Goal: Task Accomplishment & Management: Use online tool/utility

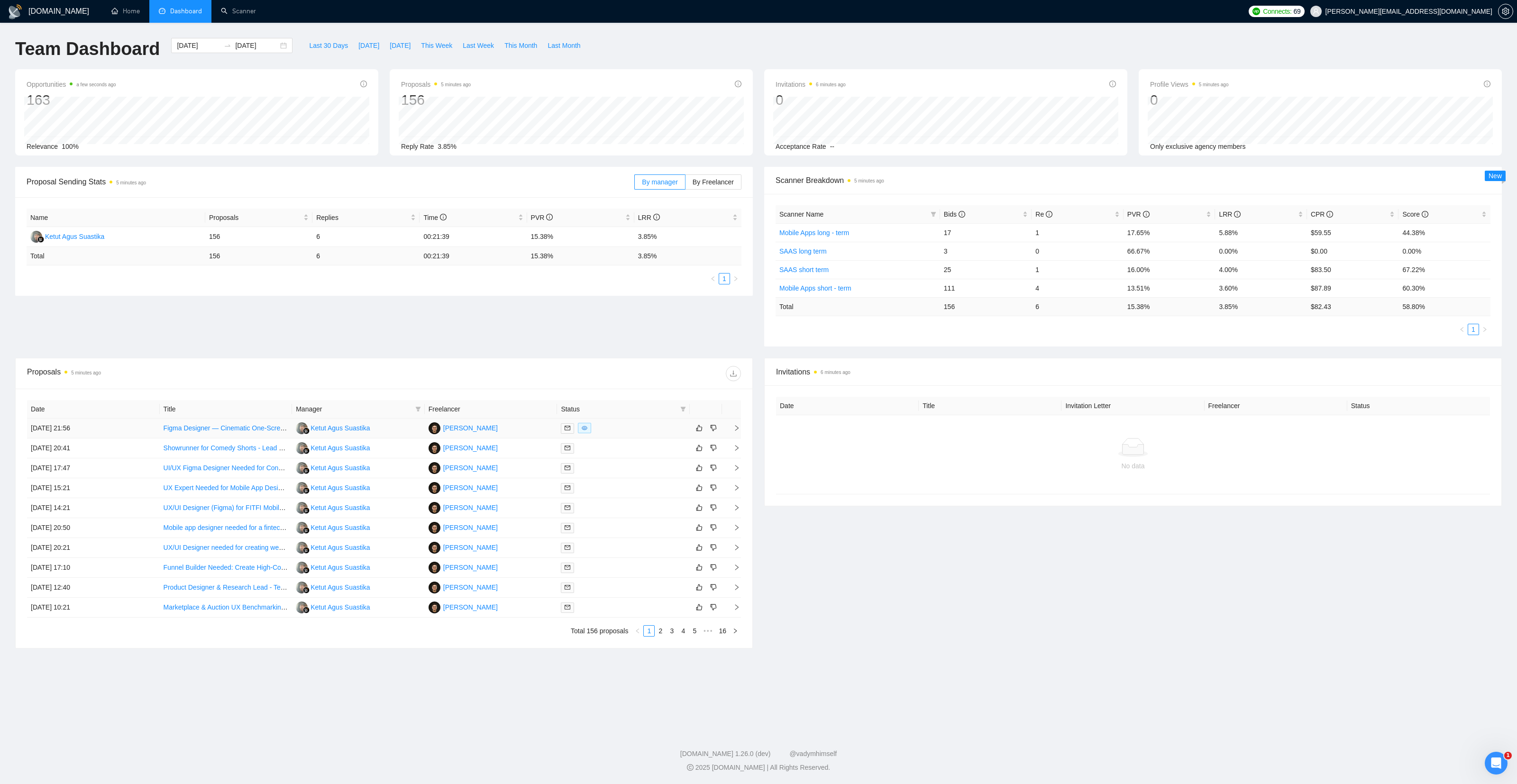
click at [126, 429] on td "[DATE] 21:56" at bounding box center [93, 428] width 133 height 20
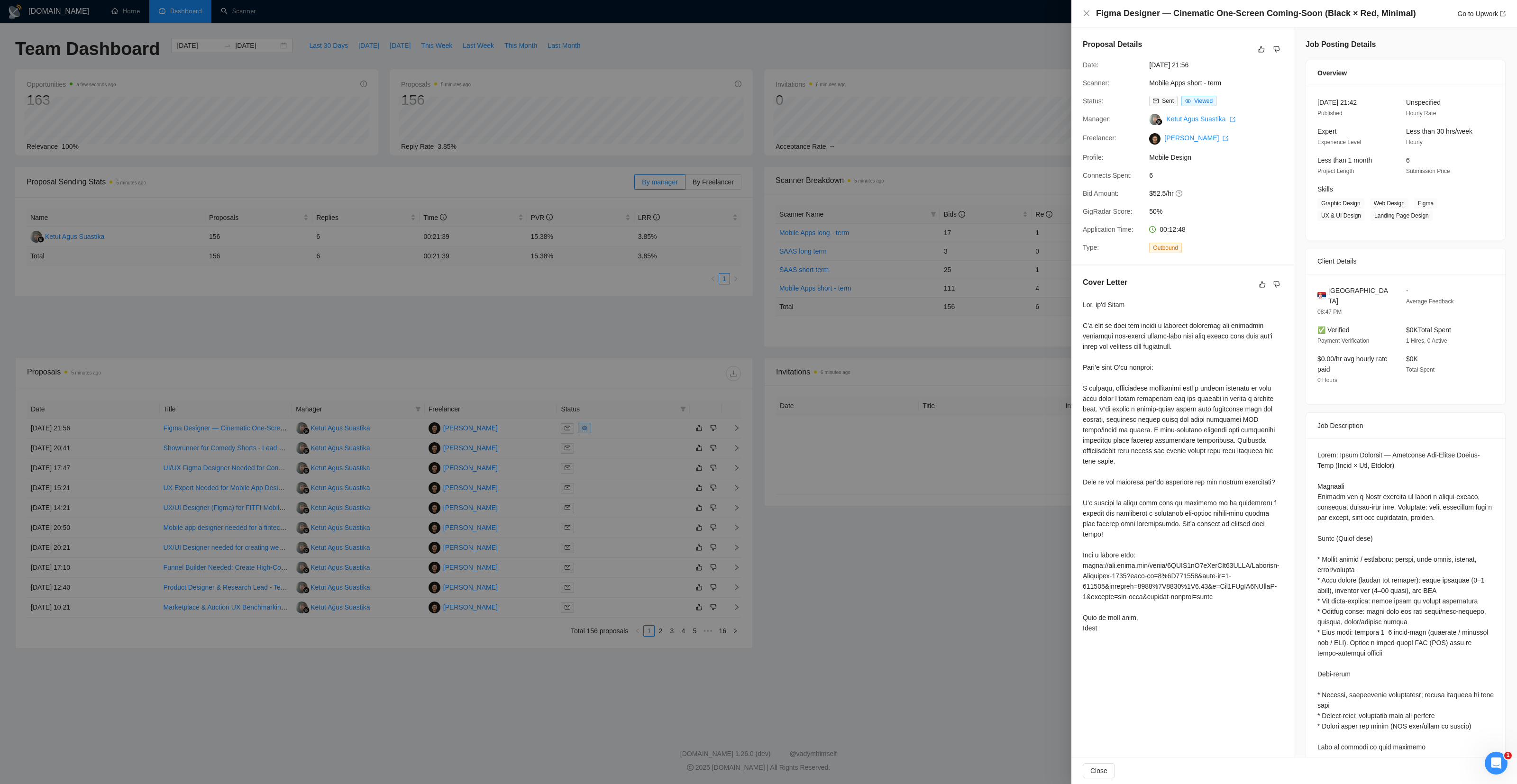
click at [1006, 554] on div at bounding box center [758, 392] width 1517 height 784
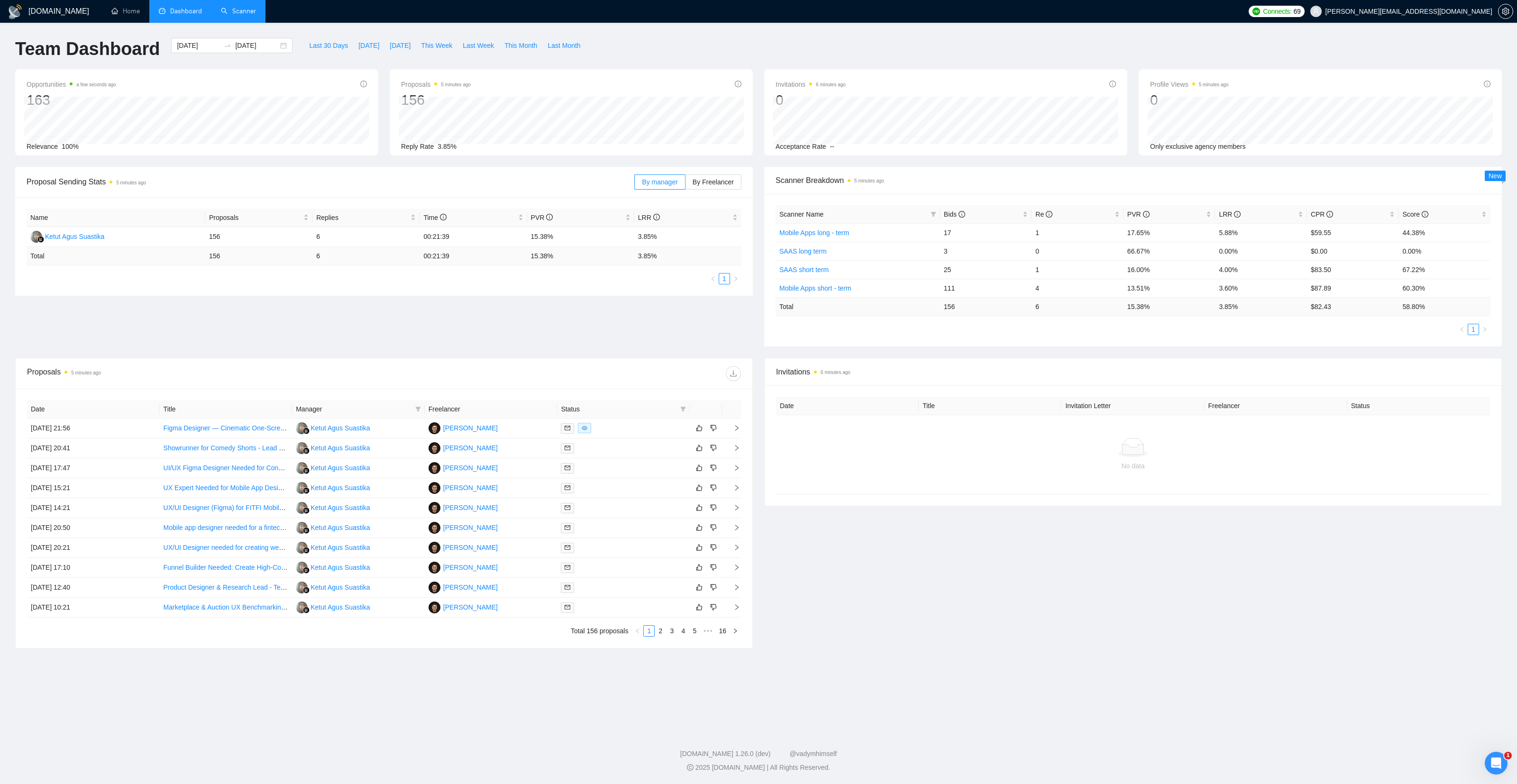
click at [245, 10] on link "Scanner" at bounding box center [238, 11] width 35 height 8
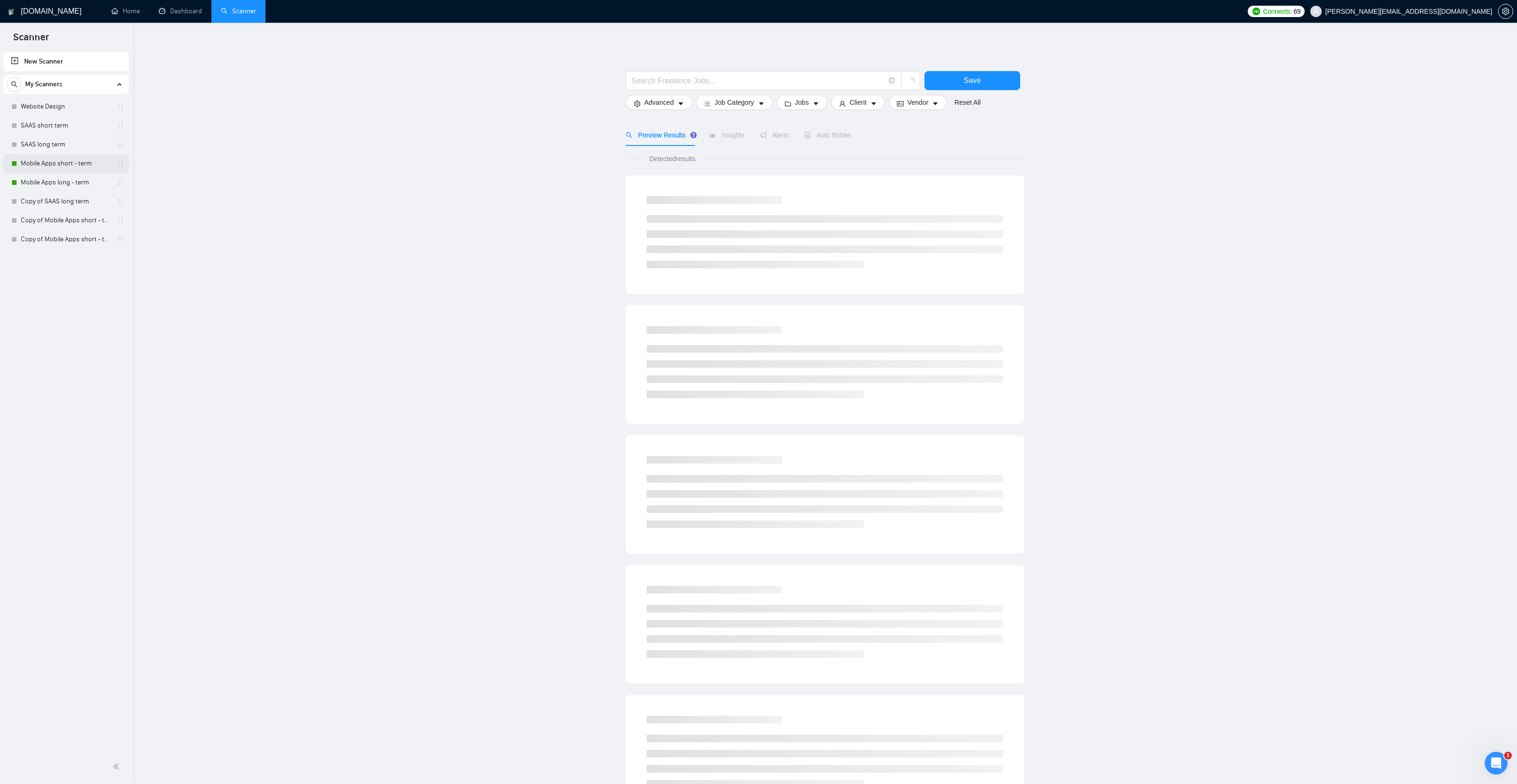
click at [41, 163] on link "Mobile Apps short - term" at bounding box center [66, 164] width 90 height 19
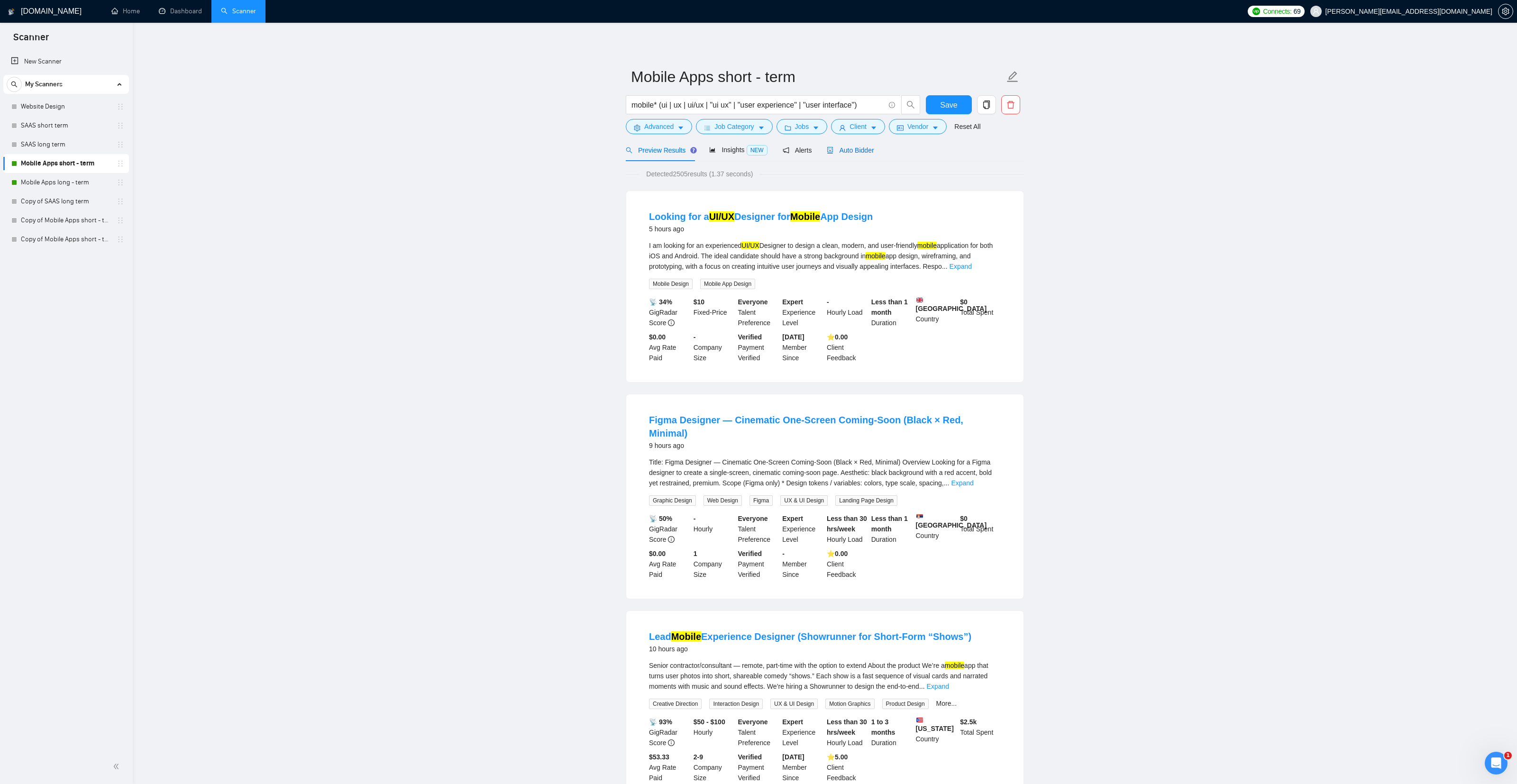
click at [851, 148] on span "Auto Bidder" at bounding box center [850, 150] width 47 height 8
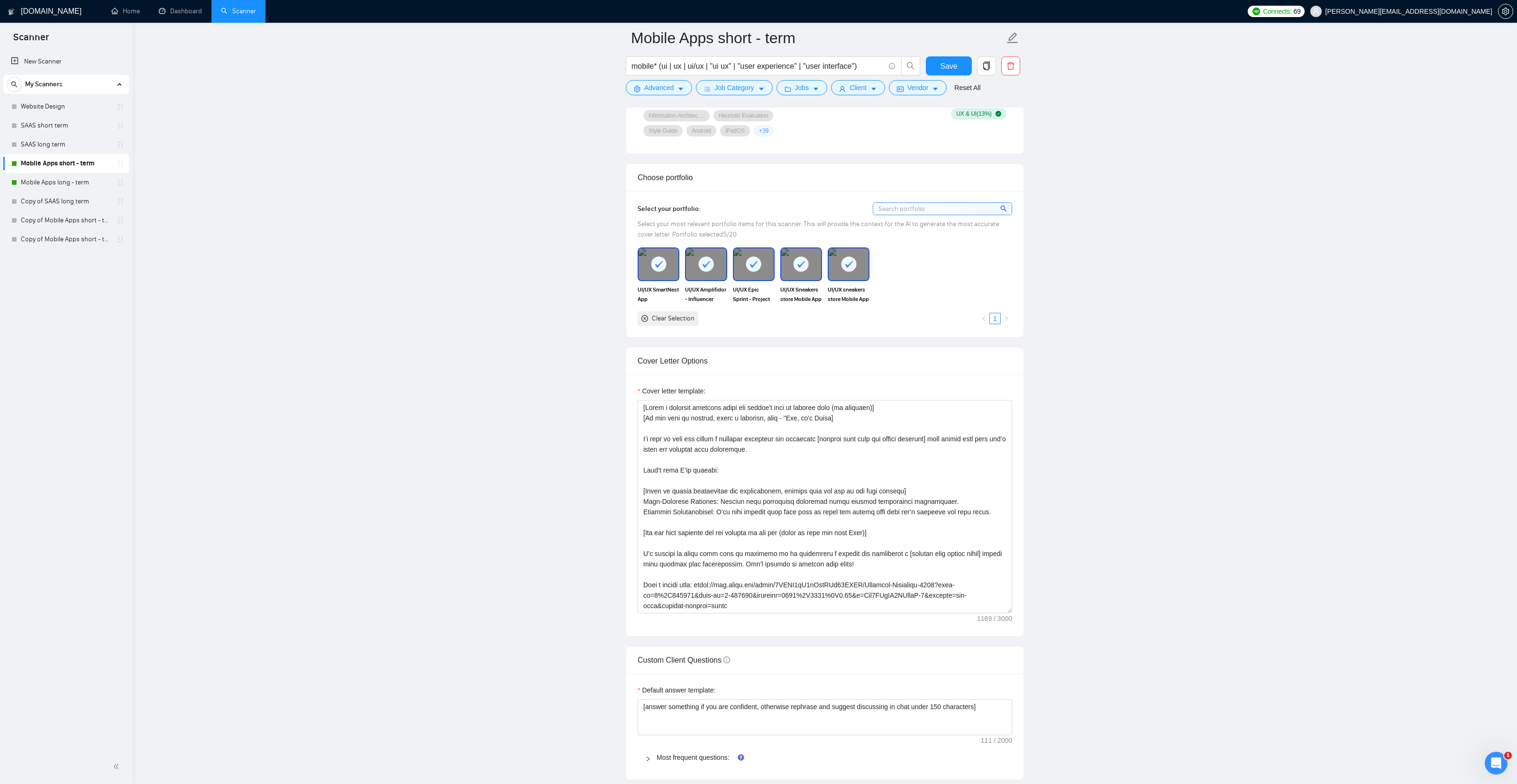
scroll to position [786, 0]
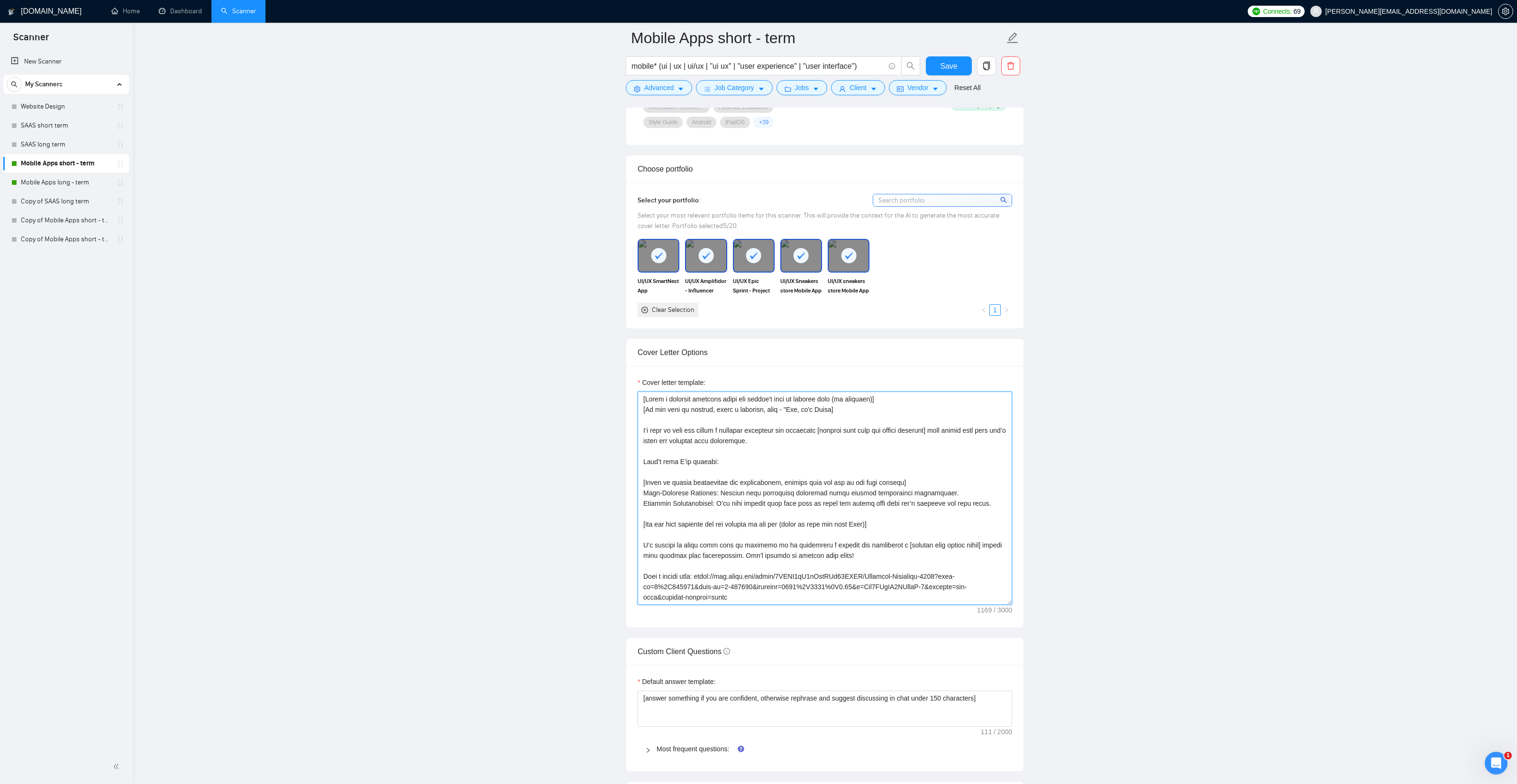
click at [786, 440] on textarea "Cover letter template:" at bounding box center [825, 498] width 375 height 213
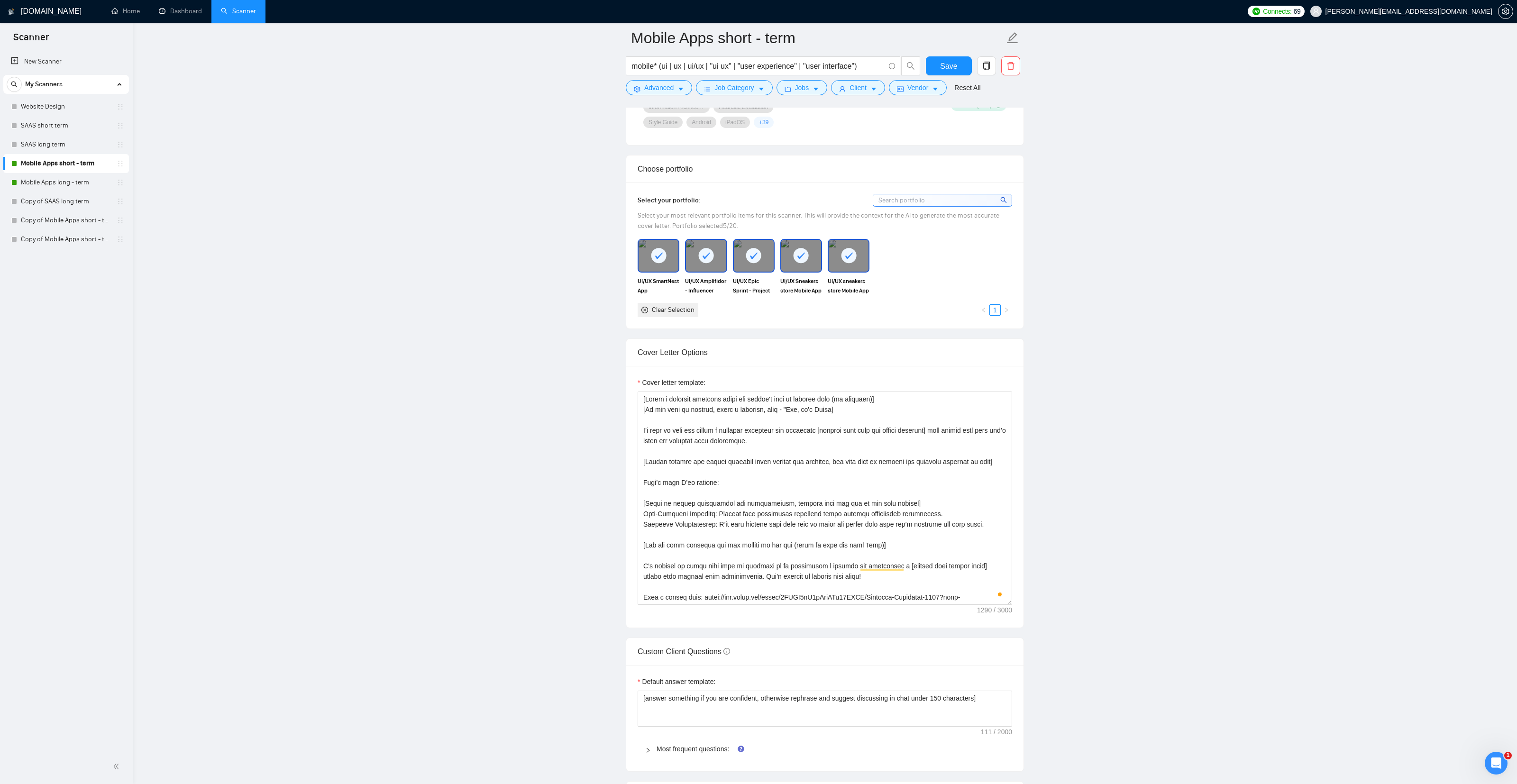
click at [1147, 512] on main "Mobile Apps short - term mobile* (ui | ux | ui/ux | "ui ux" | "user experience"…" at bounding box center [825, 588] width 1354 height 2672
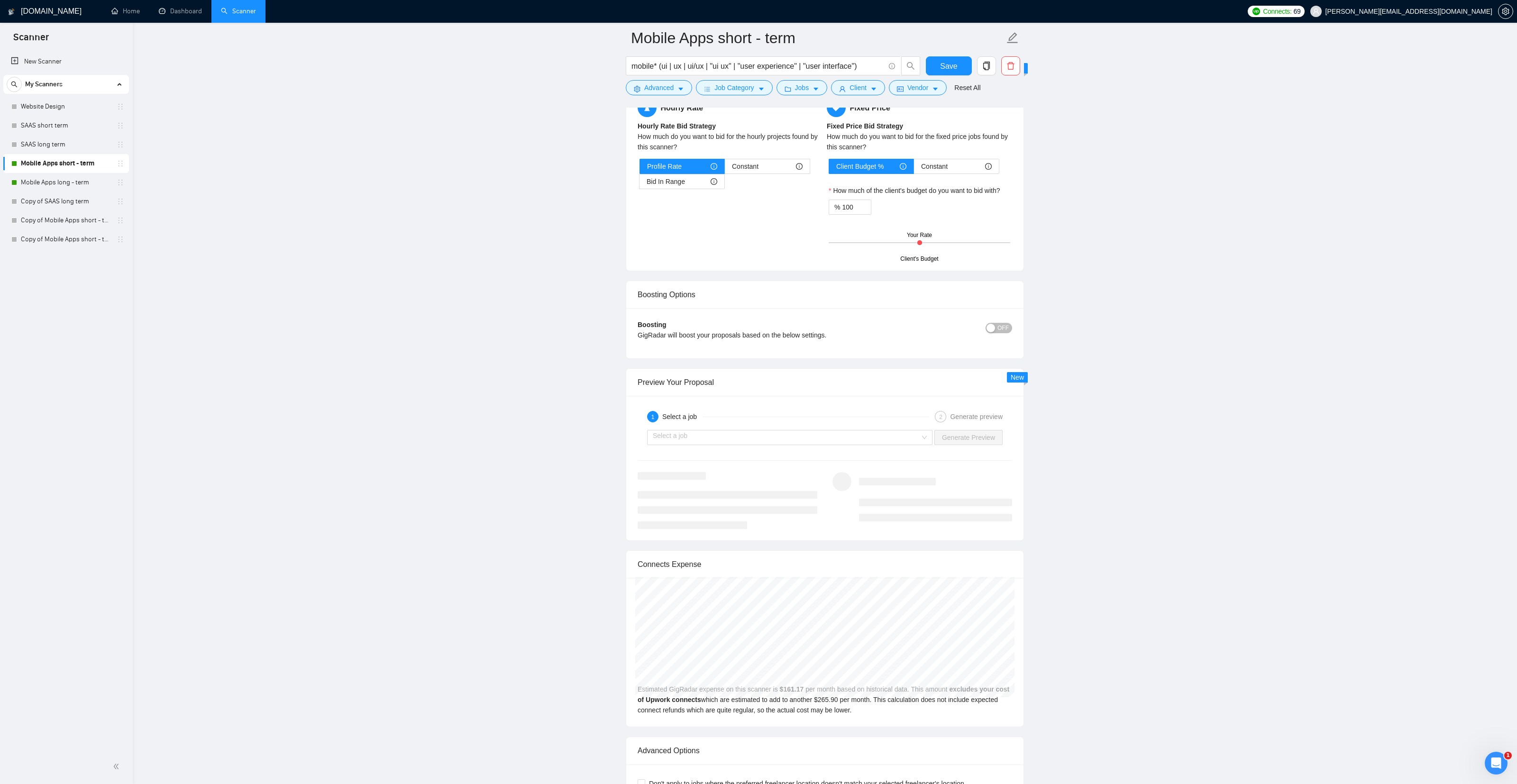
scroll to position [1507, 0]
click at [791, 437] on input "search" at bounding box center [786, 438] width 268 height 14
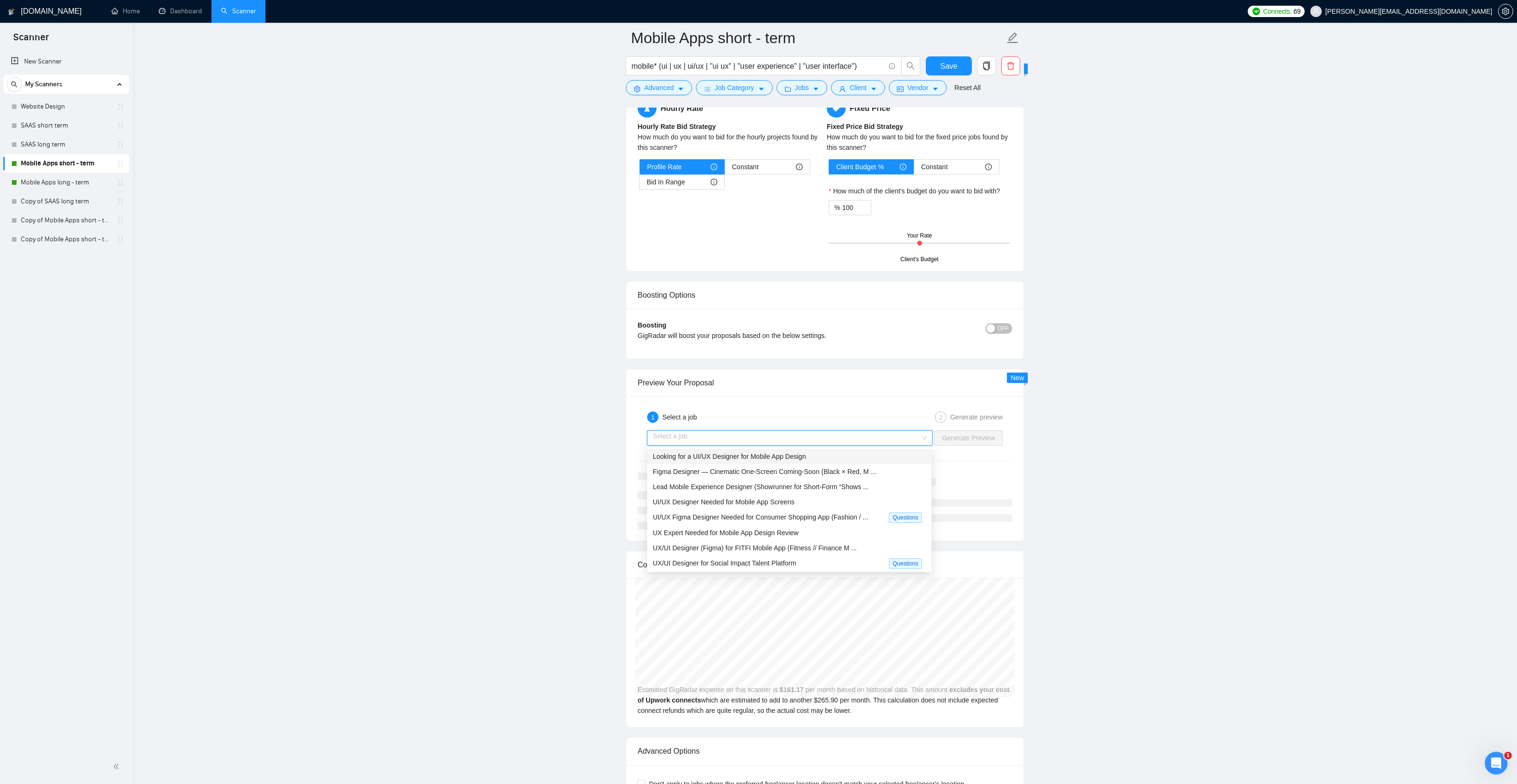
click at [750, 458] on span "Looking for a UI/UX Designer for Mobile App Design" at bounding box center [729, 456] width 153 height 8
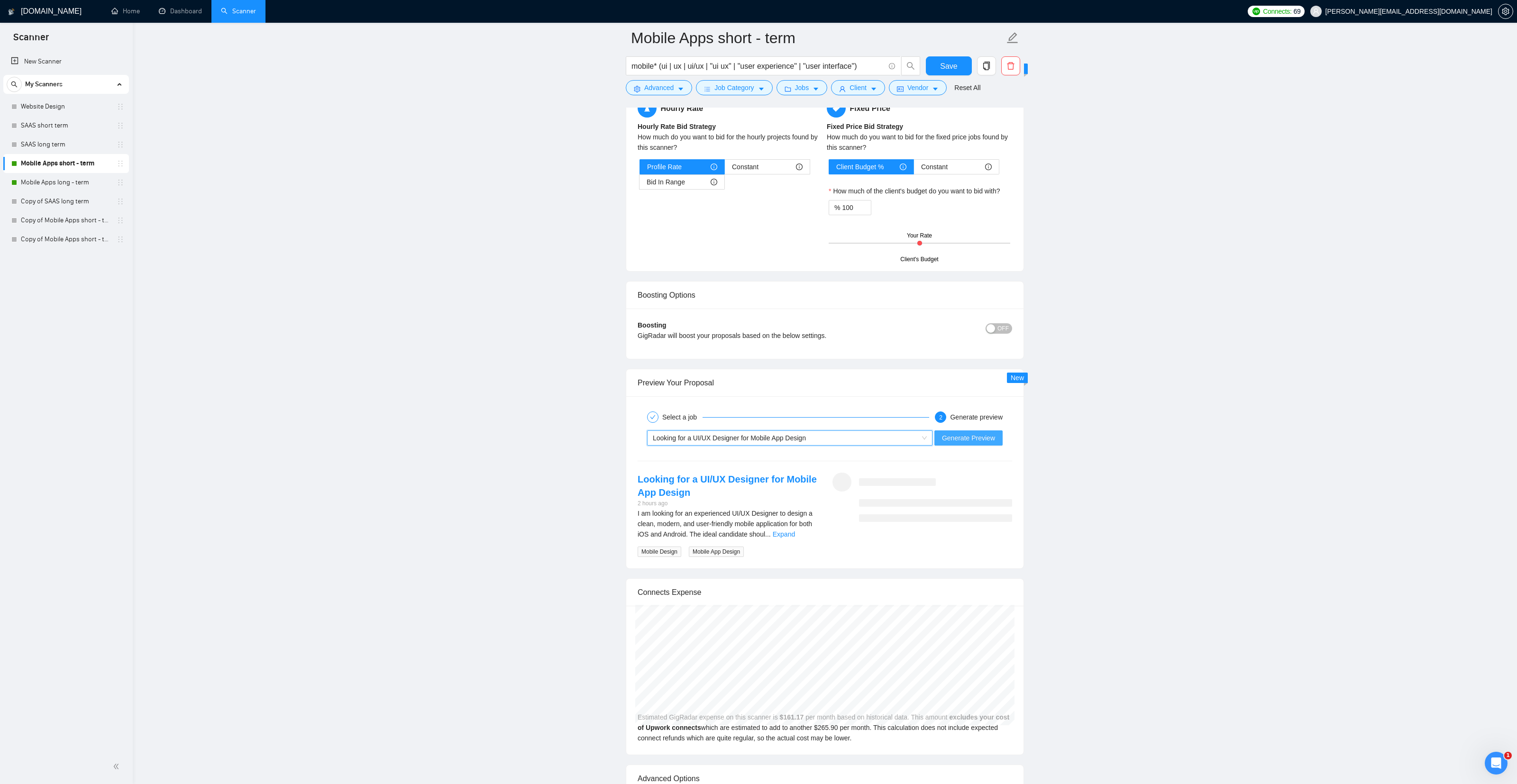
click at [965, 440] on span "Generate Preview" at bounding box center [968, 438] width 53 height 10
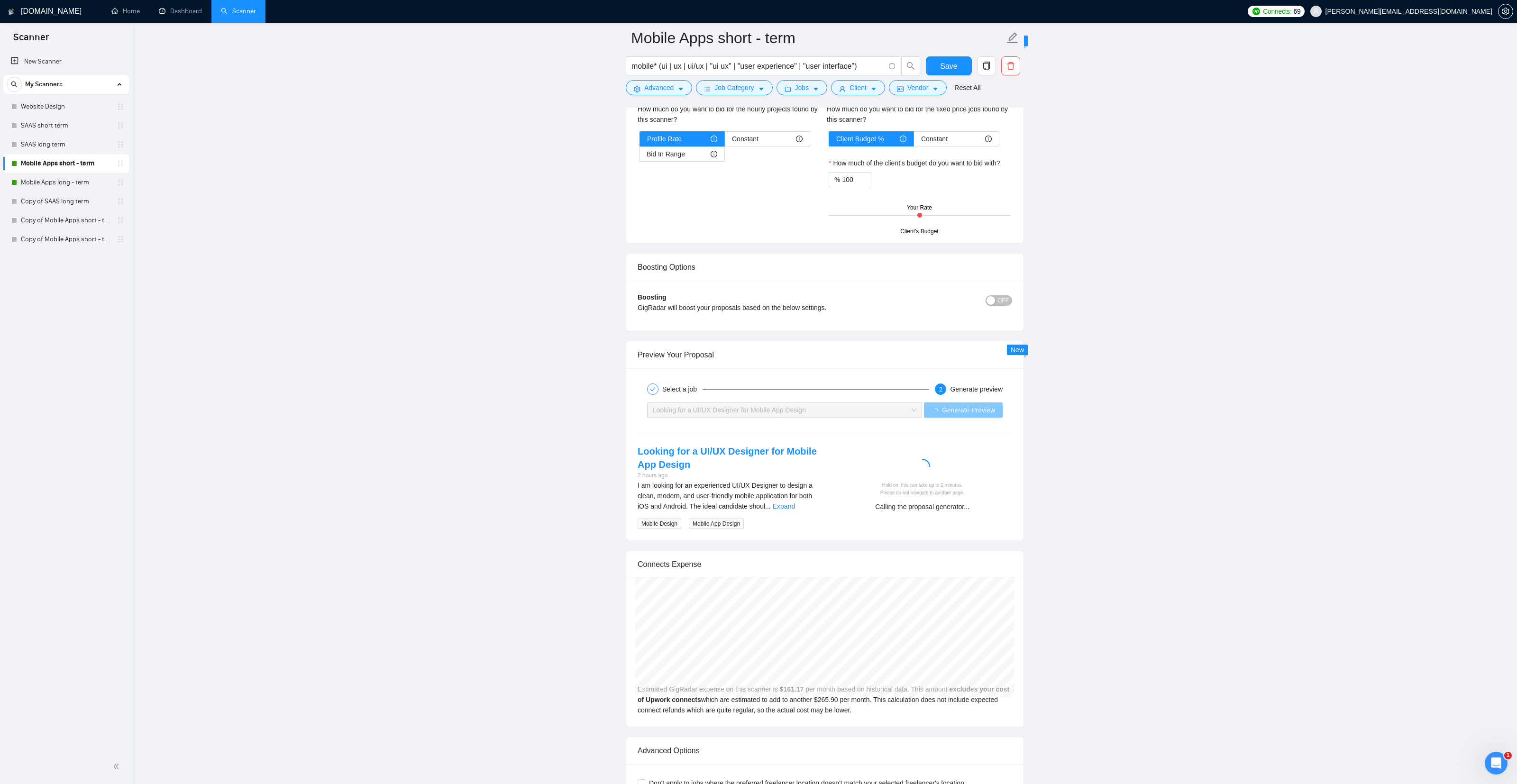
scroll to position [1537, 0]
click at [795, 507] on link "Expand" at bounding box center [784, 505] width 22 height 8
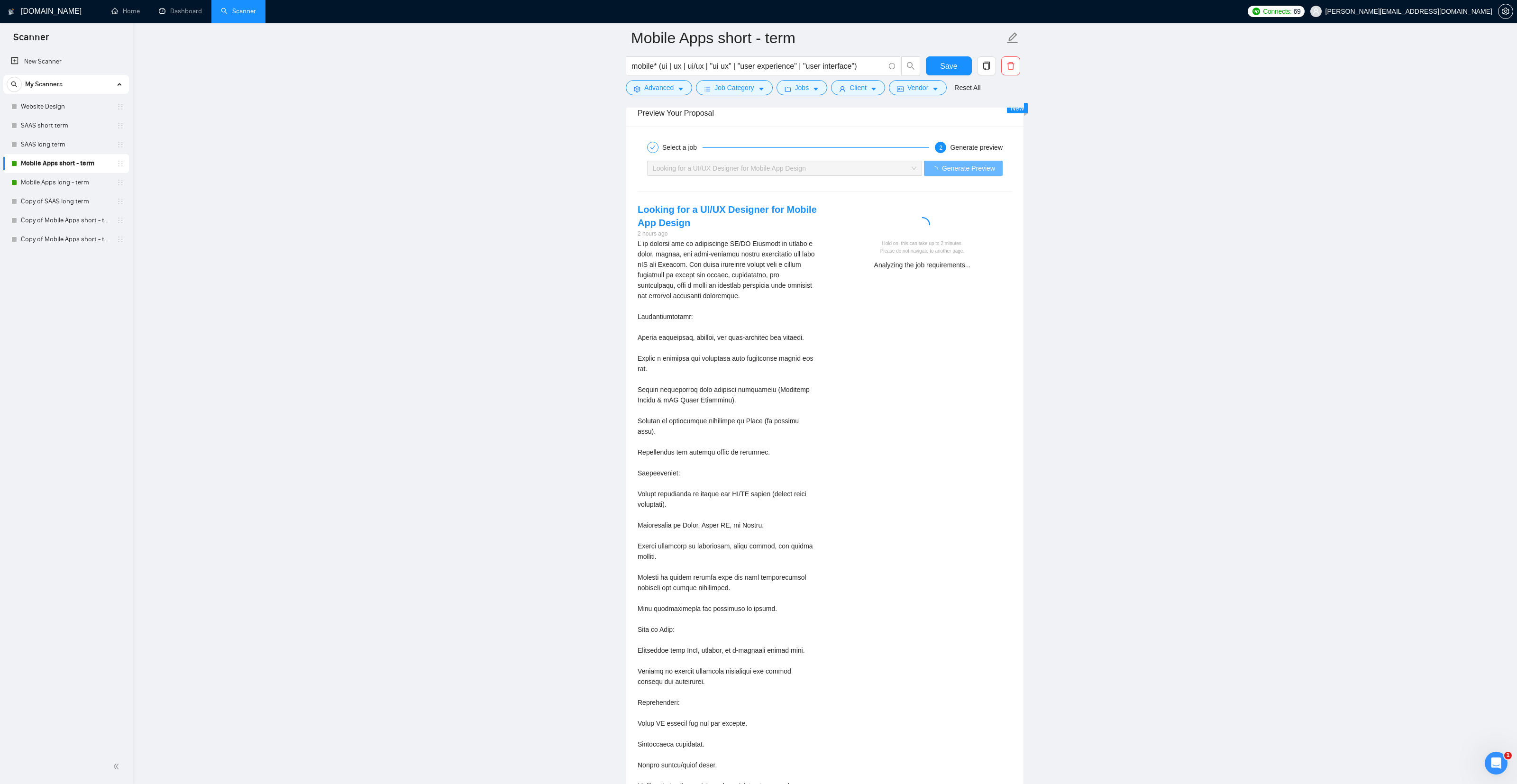
scroll to position [1770, 0]
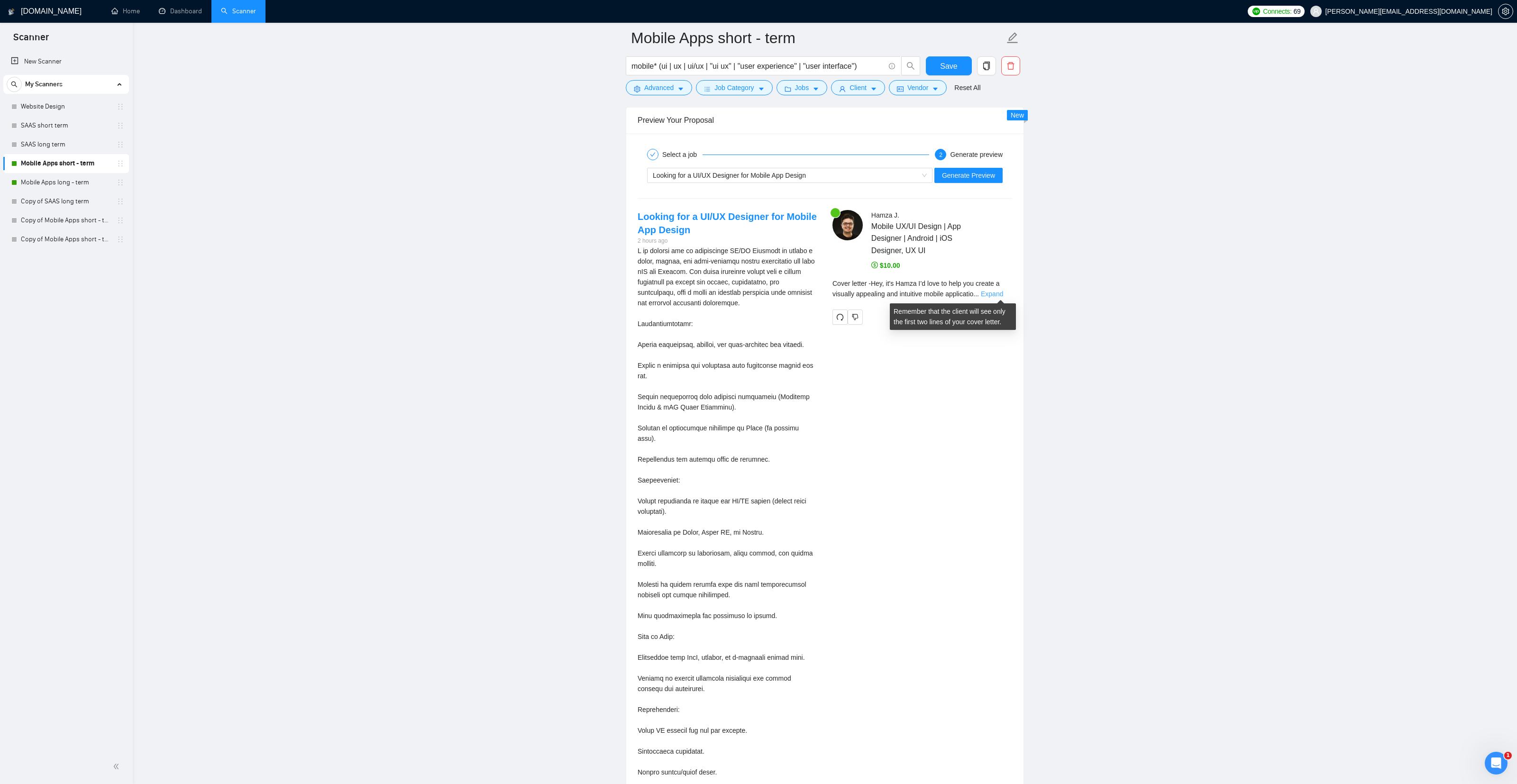
click at [991, 292] on link "Expand" at bounding box center [992, 294] width 22 height 8
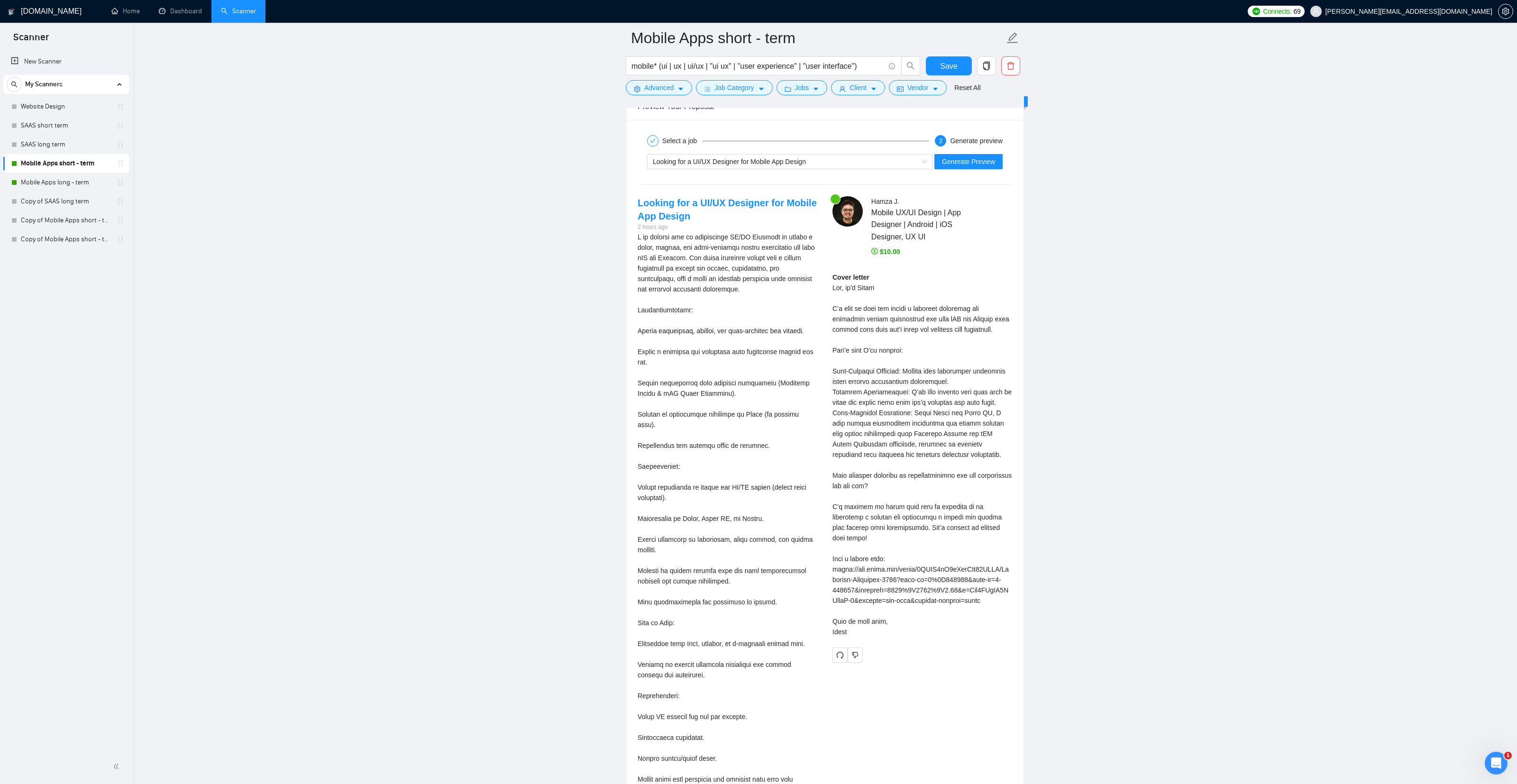
scroll to position [1783, 0]
click at [697, 461] on div "I am looking for an experienced UI/UX Designer to design a clean, modern, and u…" at bounding box center [727, 514] width 180 height 563
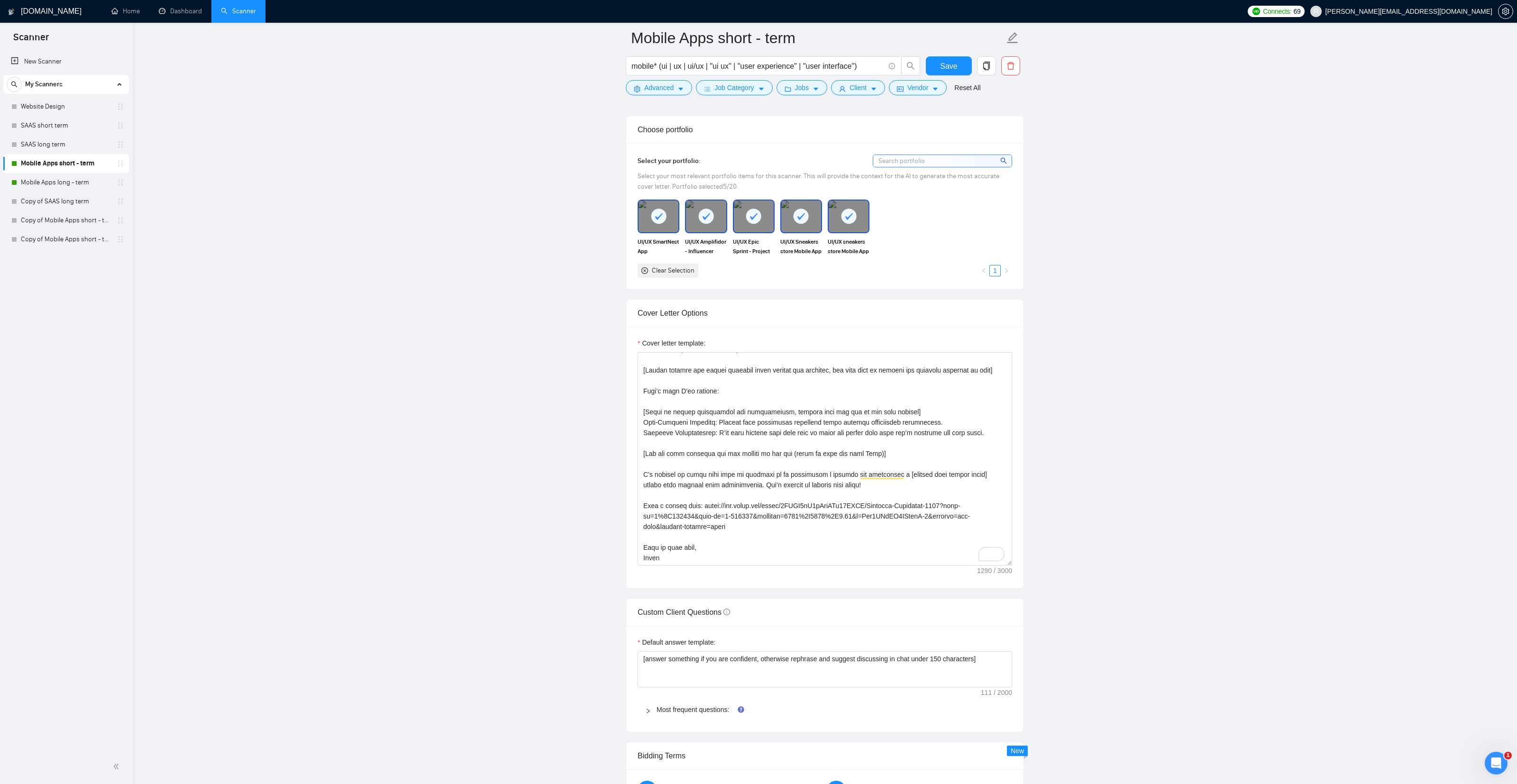
scroll to position [833, 0]
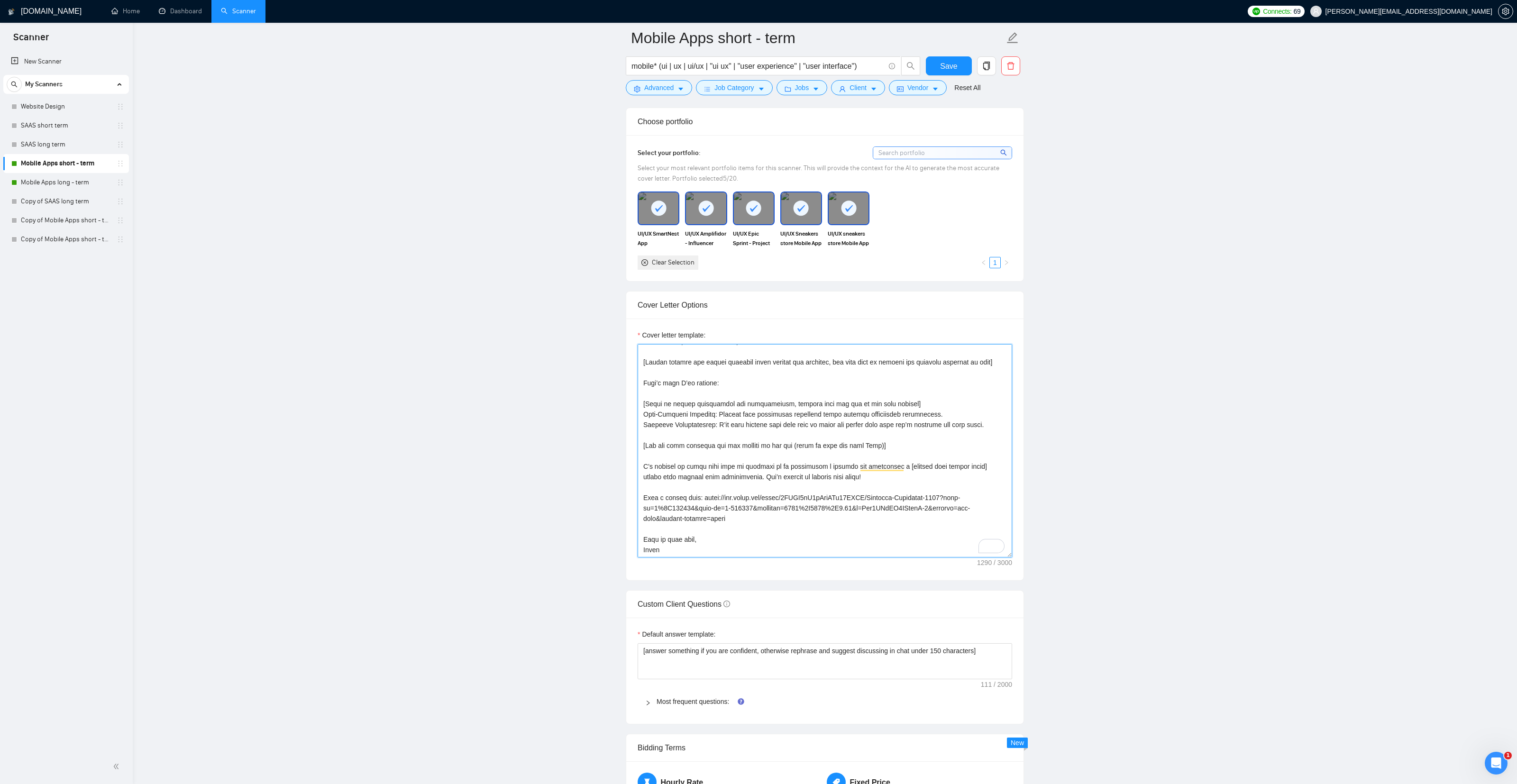
click at [706, 498] on textarea "Cover letter template:" at bounding box center [825, 450] width 375 height 213
click at [756, 508] on textarea "Cover letter template:" at bounding box center [825, 450] width 375 height 213
paste textarea "JB2K4gFvvcXQ9faqJL7aoY/Hamza-Portfolio-2024?page-id=0%3A1&node-id=18-23534&view…"
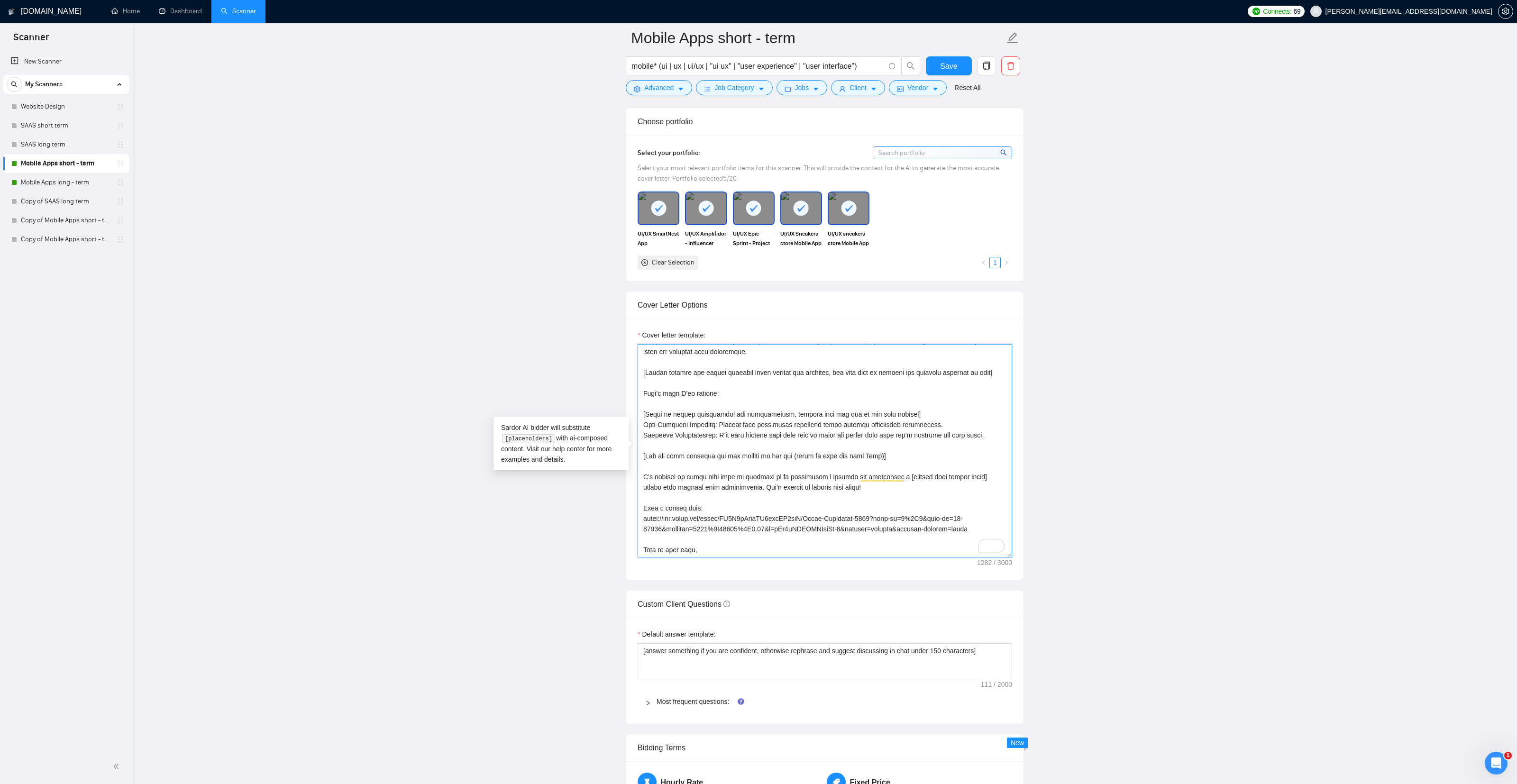
scroll to position [52, 0]
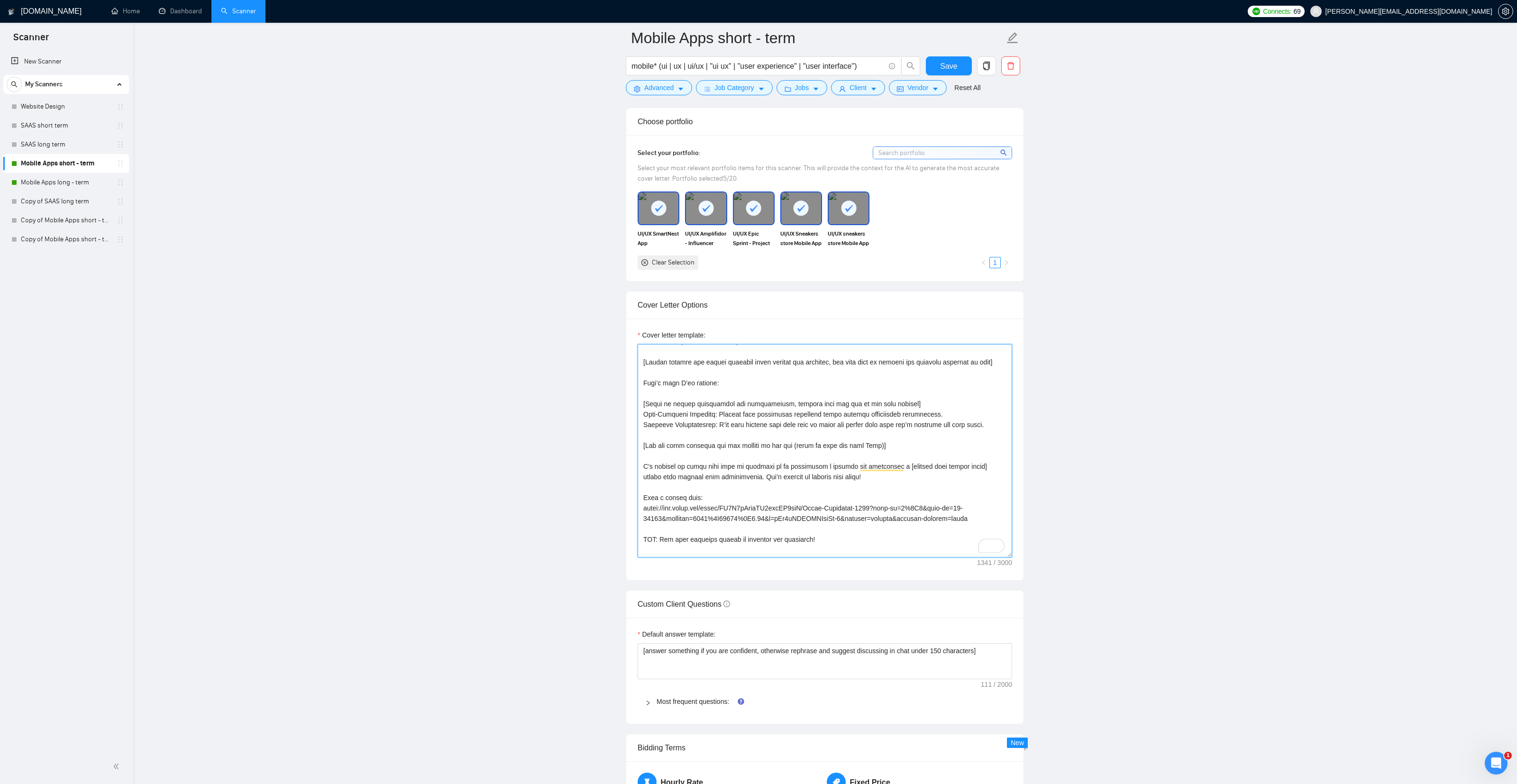
click at [837, 540] on textarea "Cover letter template:" at bounding box center [825, 450] width 375 height 213
drag, startPoint x: 815, startPoint y: 507, endPoint x: 824, endPoint y: 508, distance: 9.1
click at [815, 507] on textarea "Cover letter template:" at bounding box center [825, 450] width 375 height 213
type textarea "[Lorem i dolorsit ametcons adipi eli seddoe't inci ut laboree dolo (ma aliquaen…"
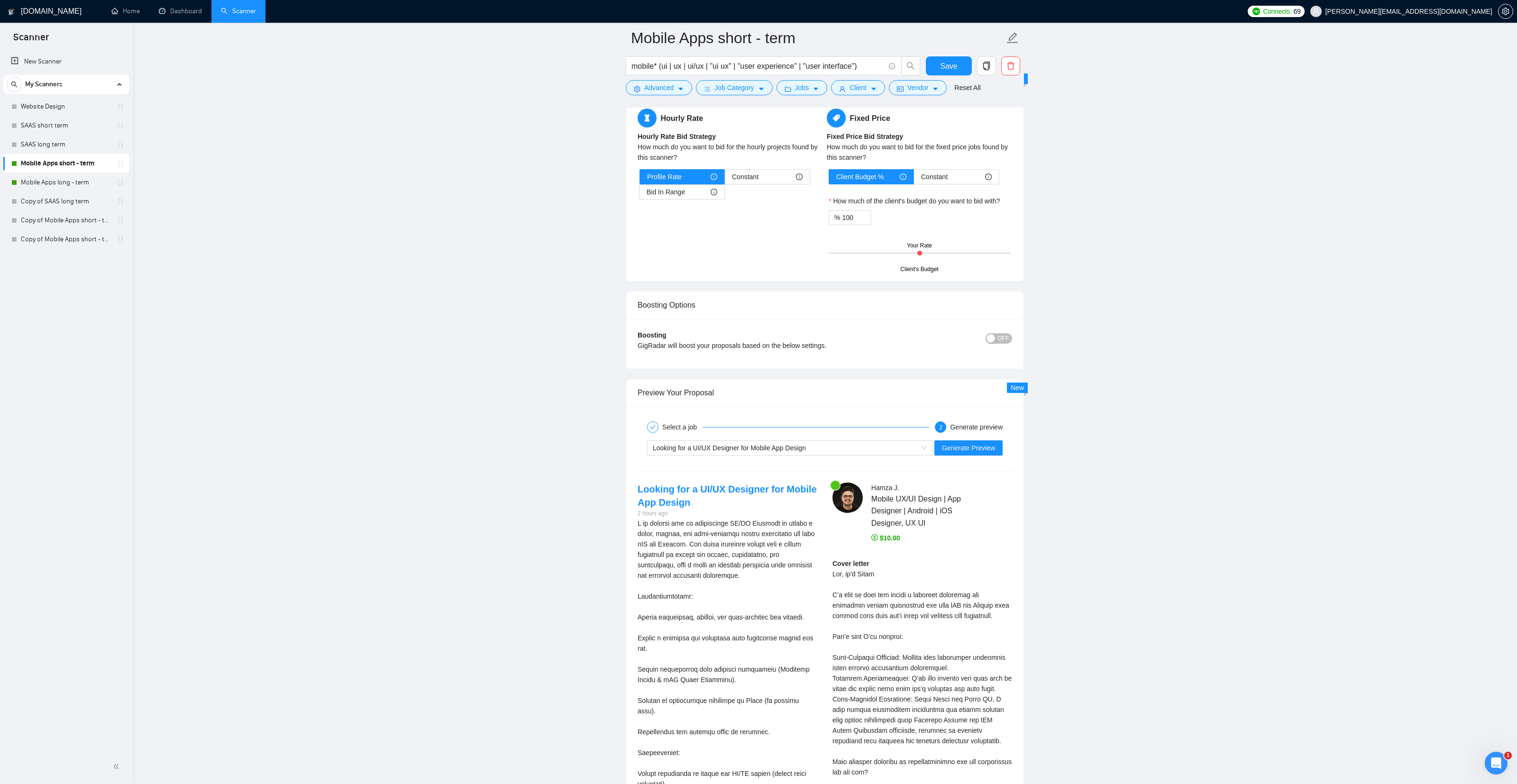
scroll to position [1587, 0]
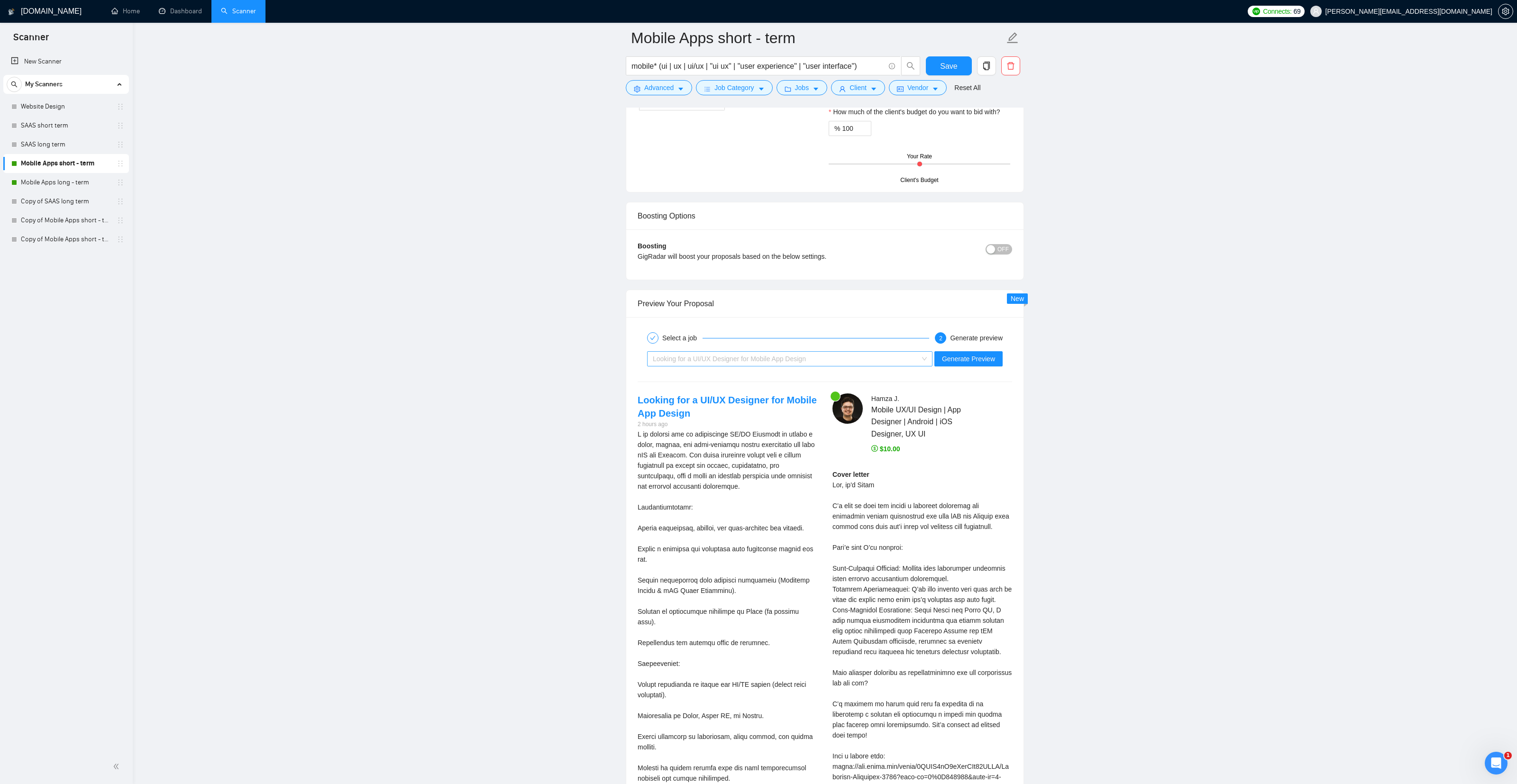
click at [859, 356] on div "Looking for a UI/UX Designer for Mobile App Design" at bounding box center [785, 358] width 266 height 14
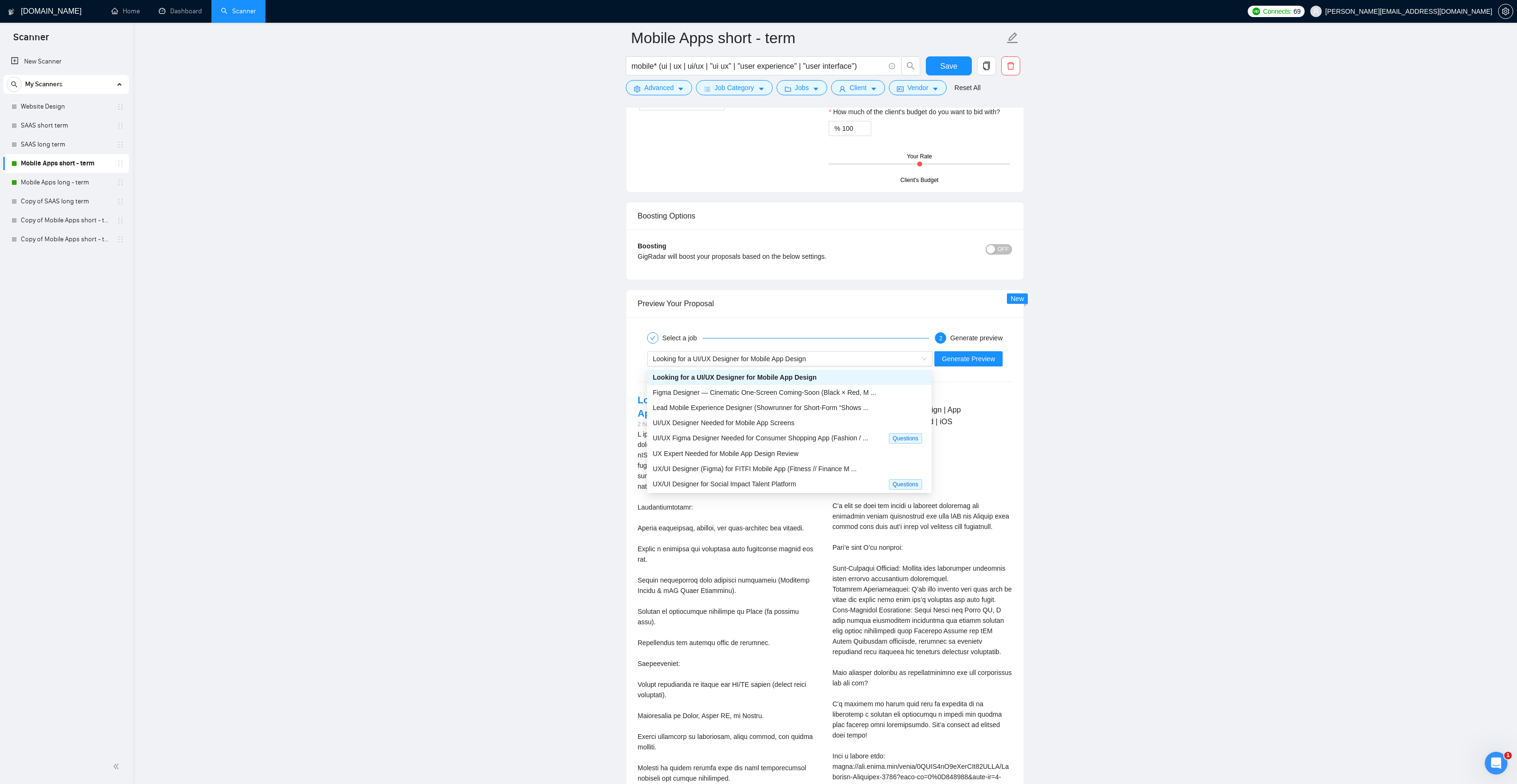
drag, startPoint x: 1140, startPoint y: 373, endPoint x: 1131, endPoint y: 373, distance: 9.0
click at [1140, 373] on main "Mobile Apps short - term mobile* (ui | ux | ui/ux | "ui ux" | "user experience"…" at bounding box center [825, 68] width 1354 height 3232
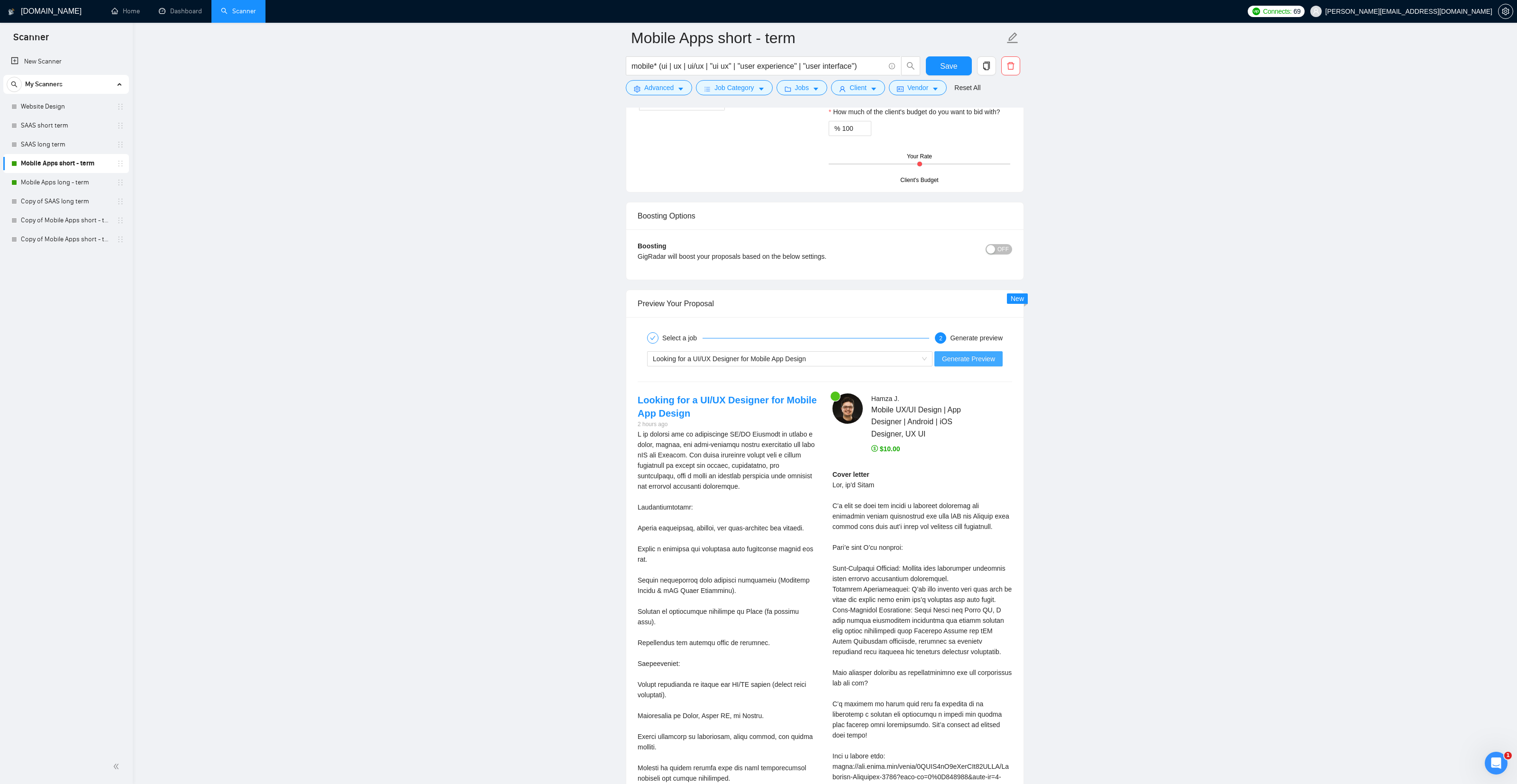
click at [974, 360] on span "Generate Preview" at bounding box center [968, 358] width 53 height 10
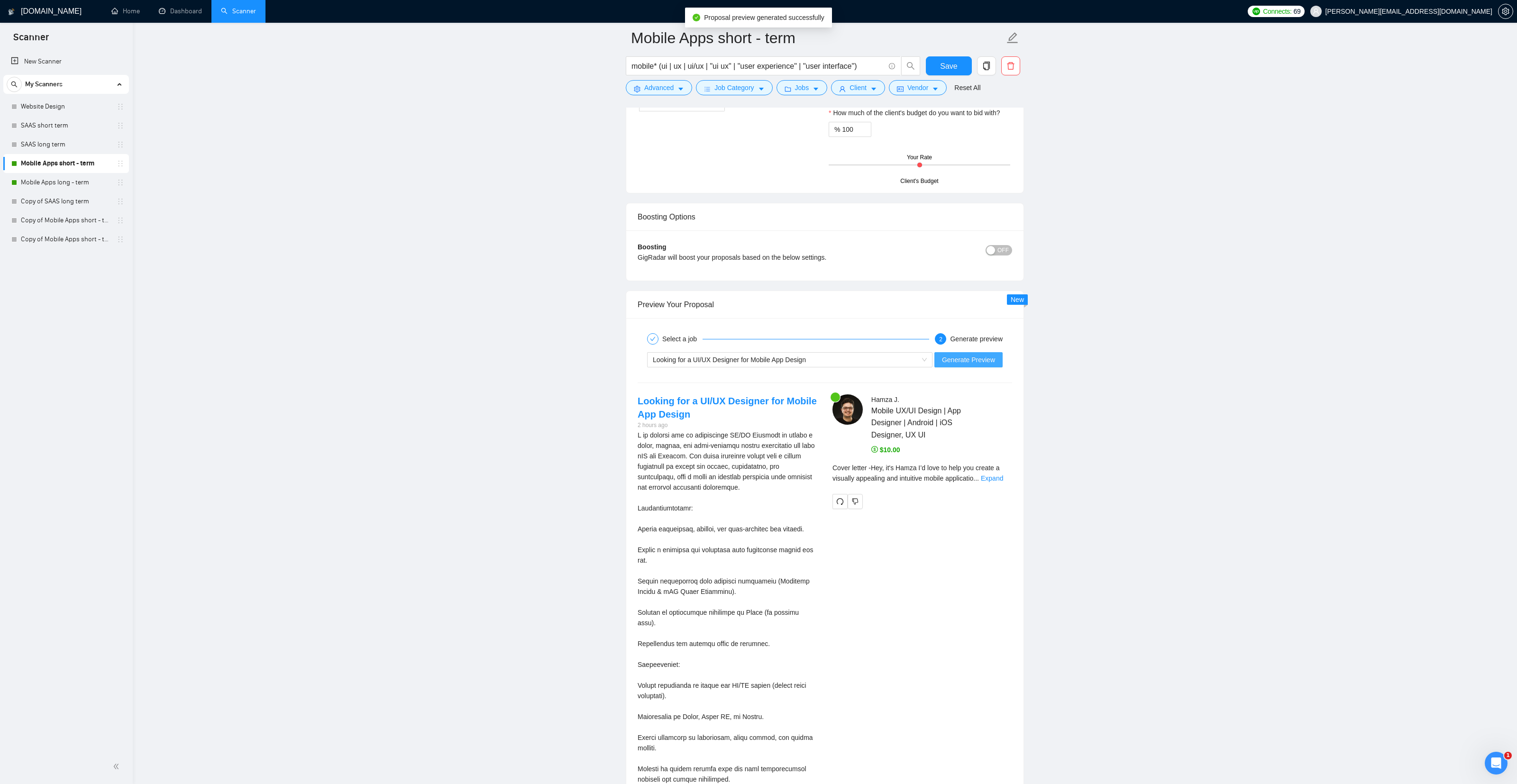
scroll to position [1597, 0]
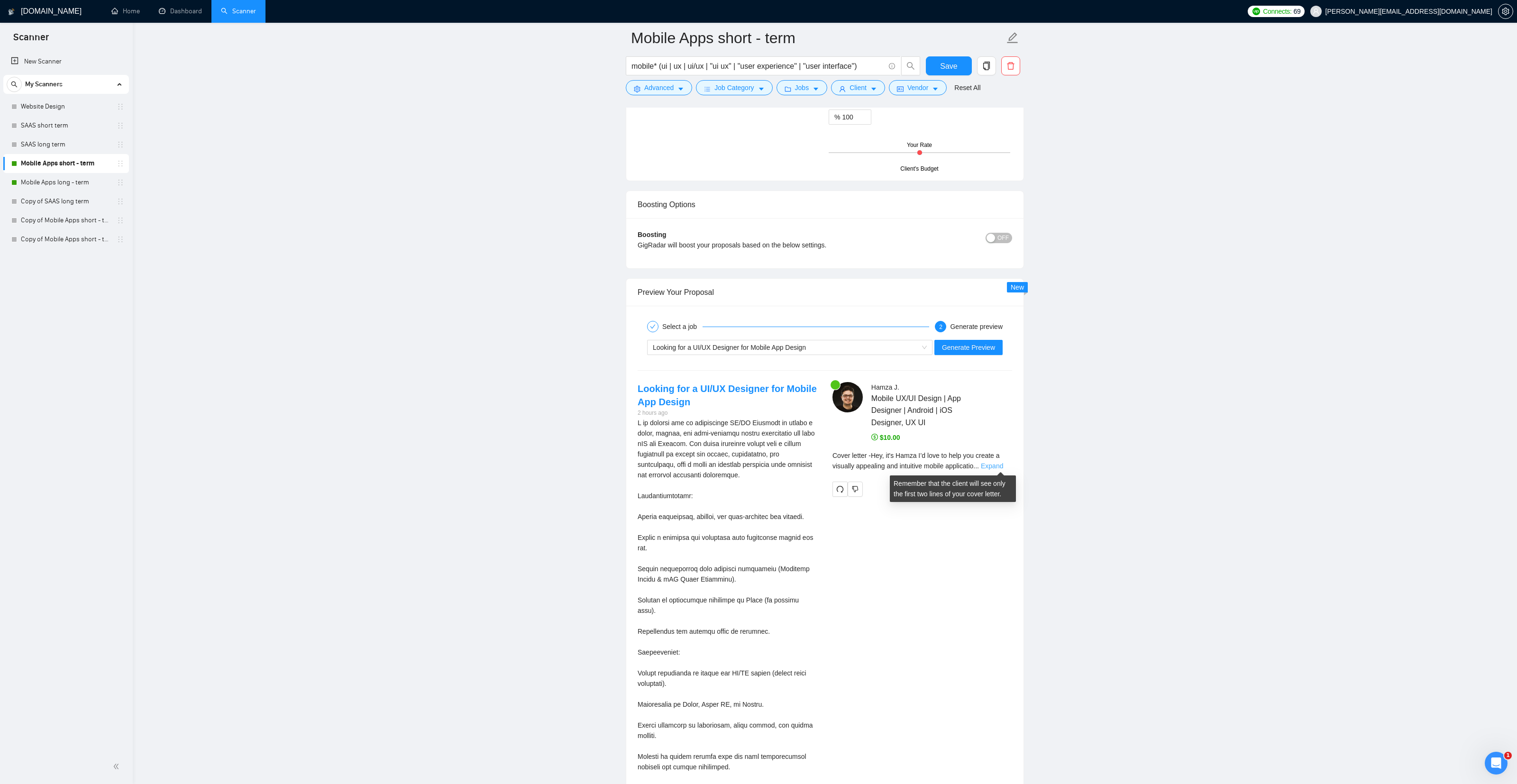
click at [1003, 463] on link "Expand" at bounding box center [992, 466] width 22 height 8
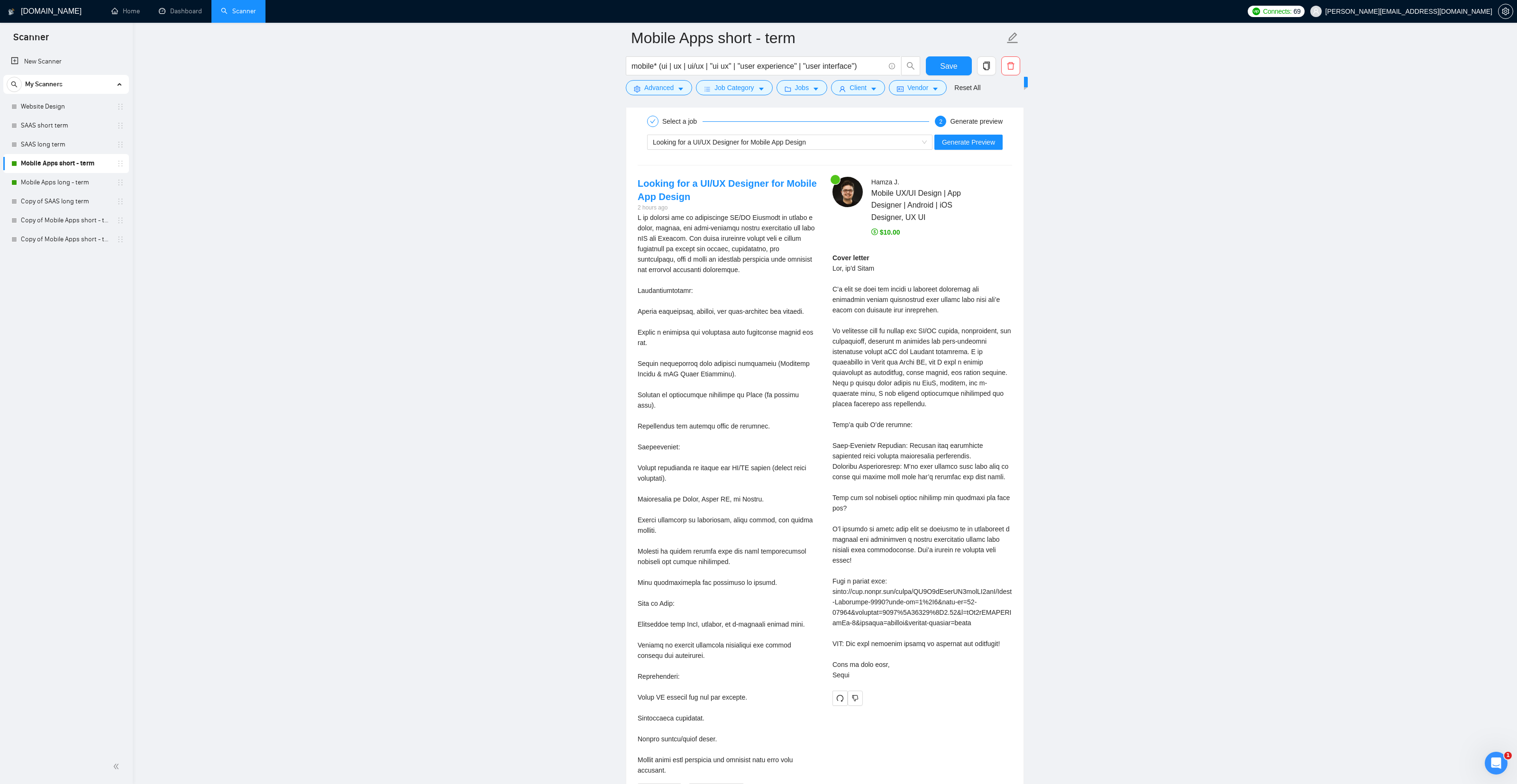
scroll to position [1802, 0]
drag, startPoint x: 1140, startPoint y: 296, endPoint x: 1134, endPoint y: 297, distance: 6.1
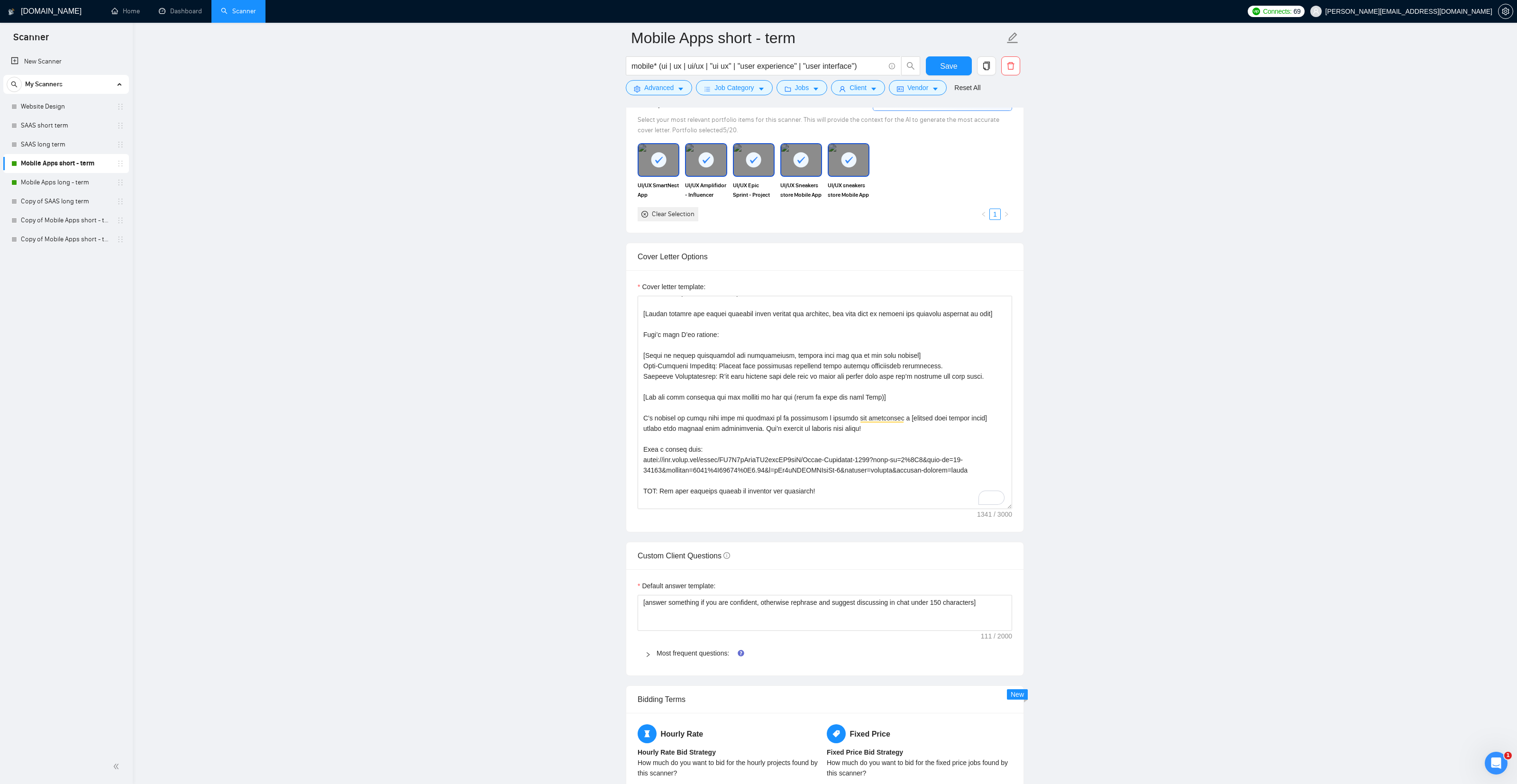
scroll to position [880, 0]
click at [877, 388] on textarea "Cover letter template:" at bounding box center [825, 404] width 375 height 213
click at [1160, 353] on main "Mobile Apps short - term mobile* (ui | ux | ui/ux | "ui ux" | "user experience"…" at bounding box center [825, 774] width 1354 height 3232
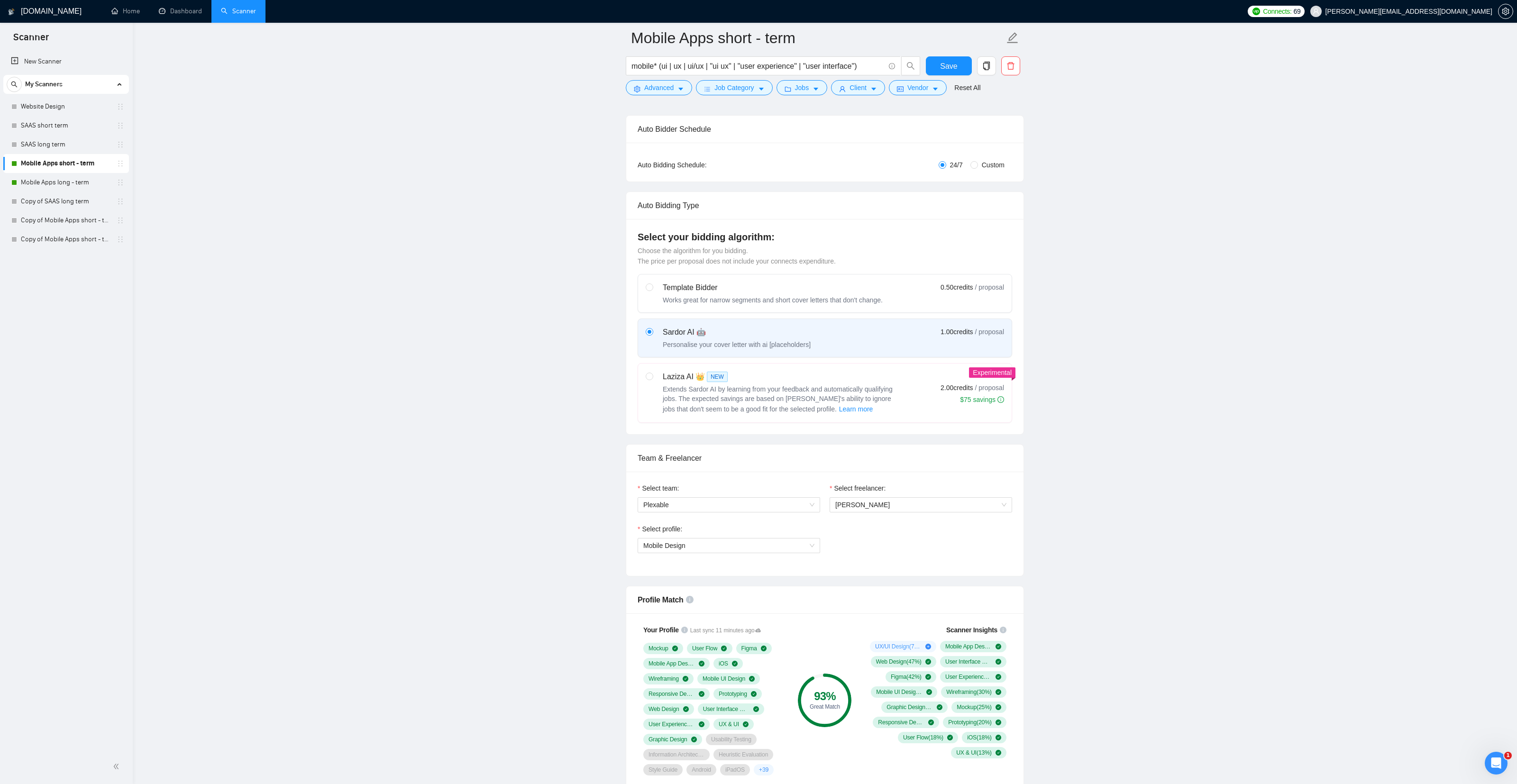
scroll to position [0, 0]
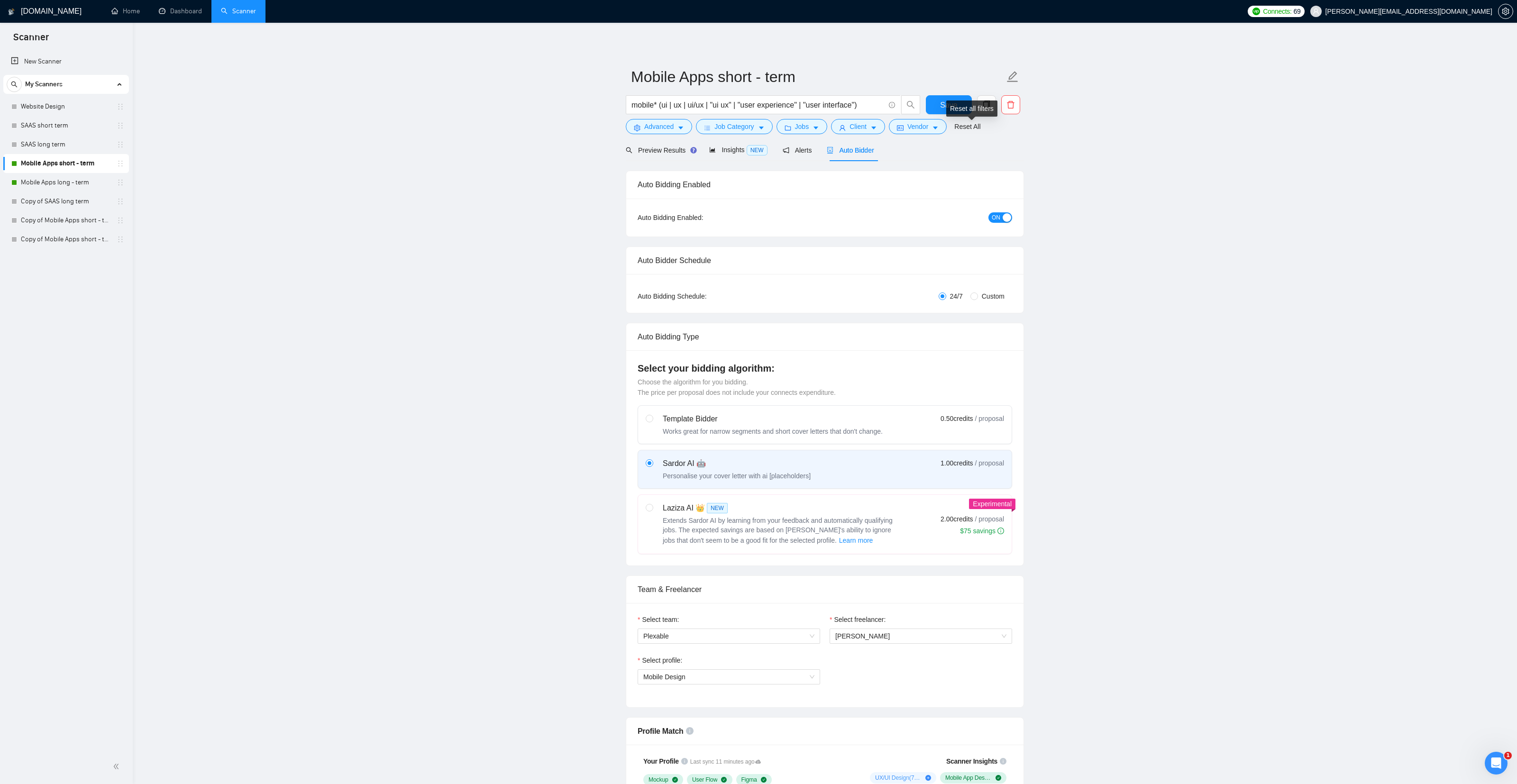
click at [963, 114] on div "Reset all filters" at bounding box center [972, 108] width 51 height 16
click at [957, 105] on div "Reset all filters" at bounding box center [972, 108] width 51 height 16
click at [938, 101] on button "Save" at bounding box center [949, 105] width 46 height 19
click at [76, 185] on link "Mobile Apps long - term" at bounding box center [66, 182] width 90 height 19
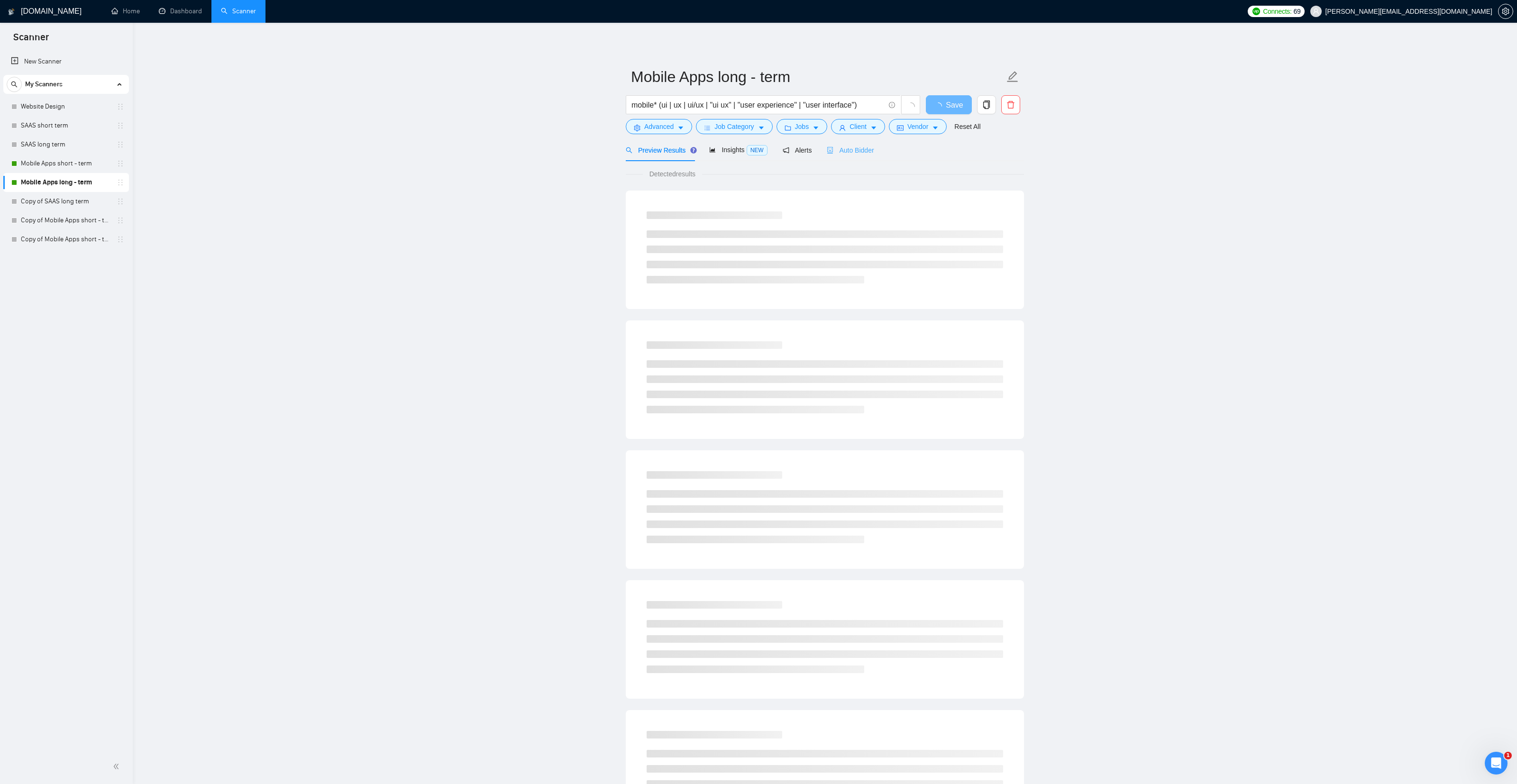
click at [856, 156] on div "Auto Bidder" at bounding box center [850, 150] width 47 height 22
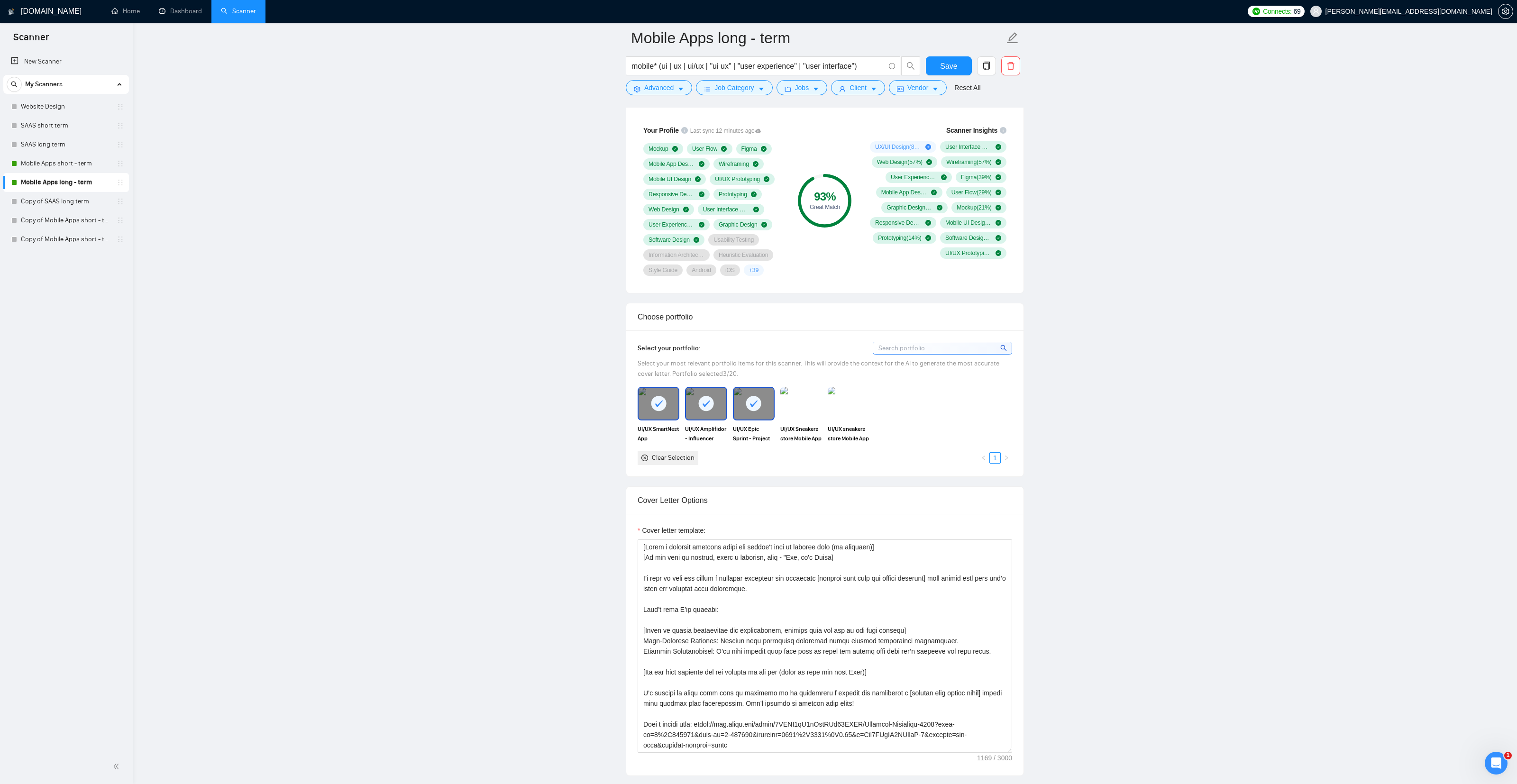
scroll to position [627, 0]
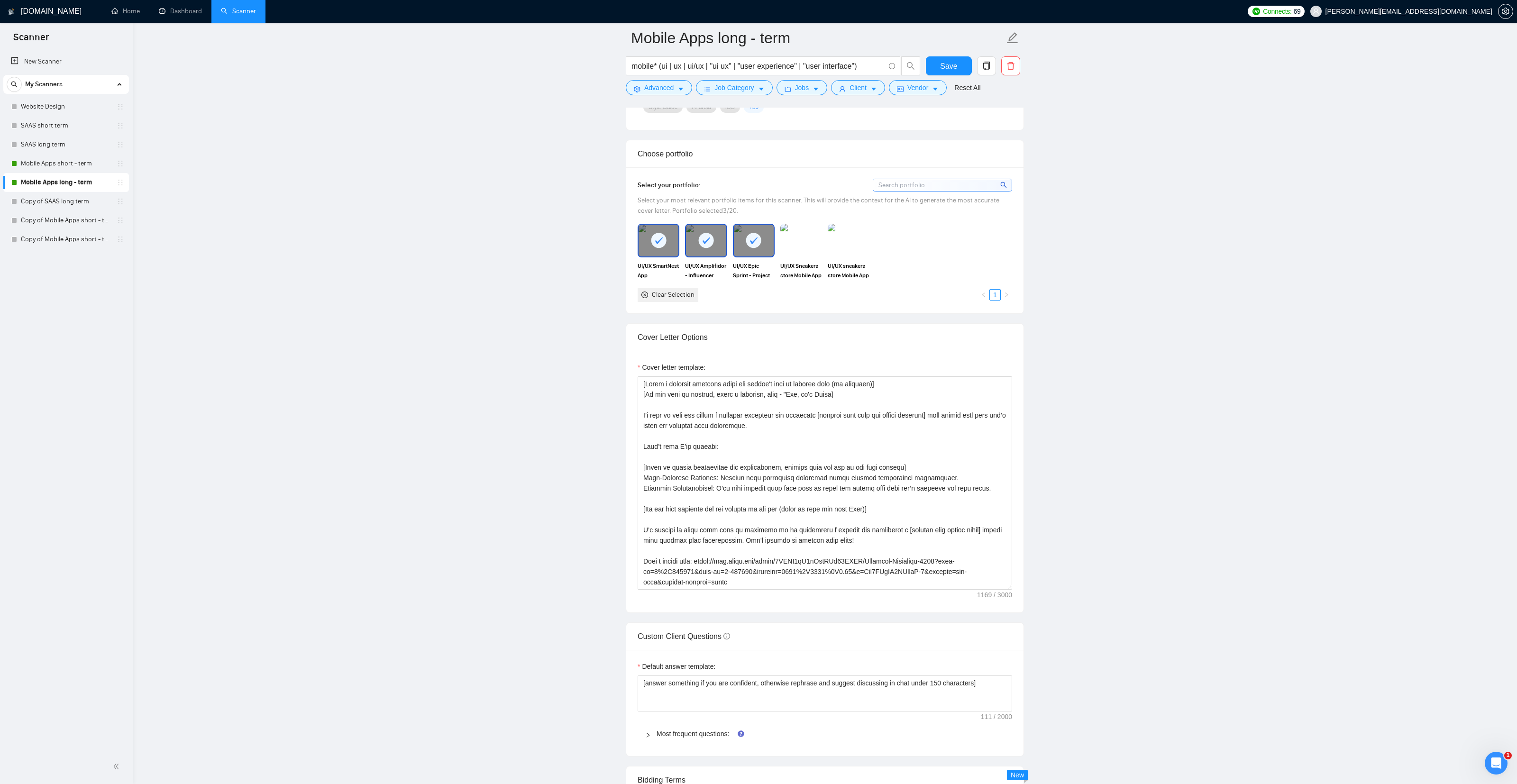
scroll to position [804, 0]
click at [729, 428] on textarea "Cover letter template:" at bounding box center [825, 479] width 375 height 213
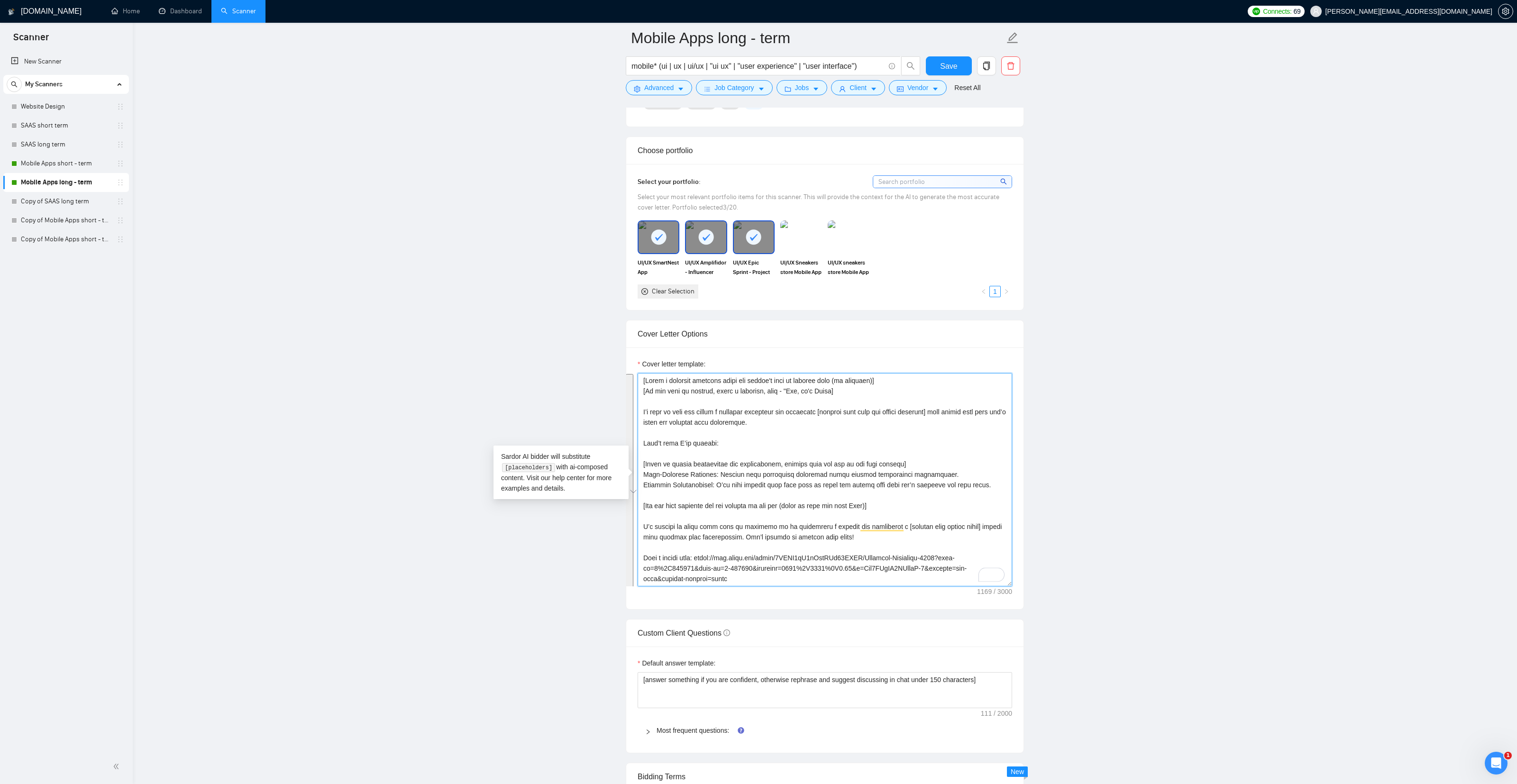
paste textarea "[Always include the client keywords while writing the proposal, and make sure t…"
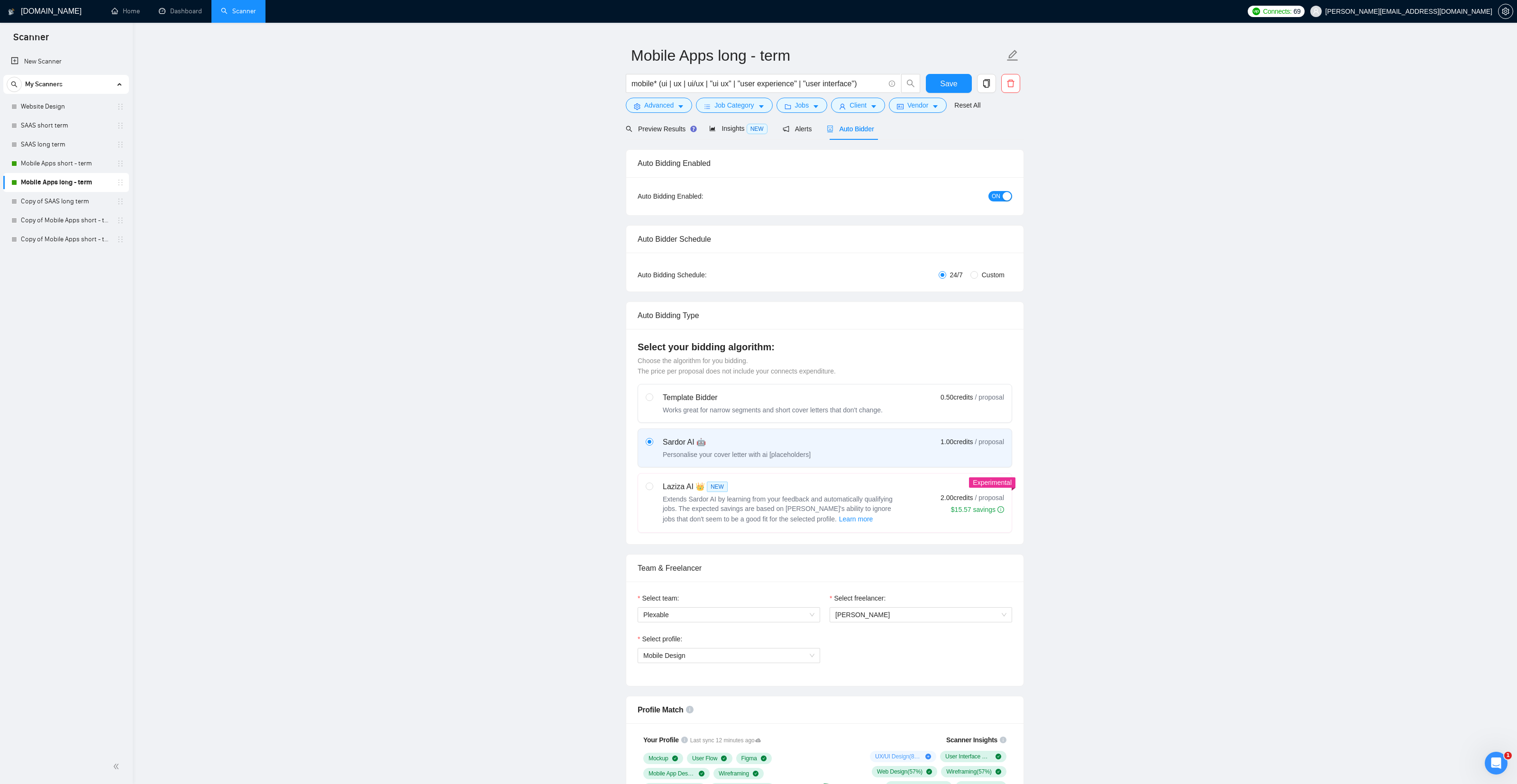
scroll to position [0, 0]
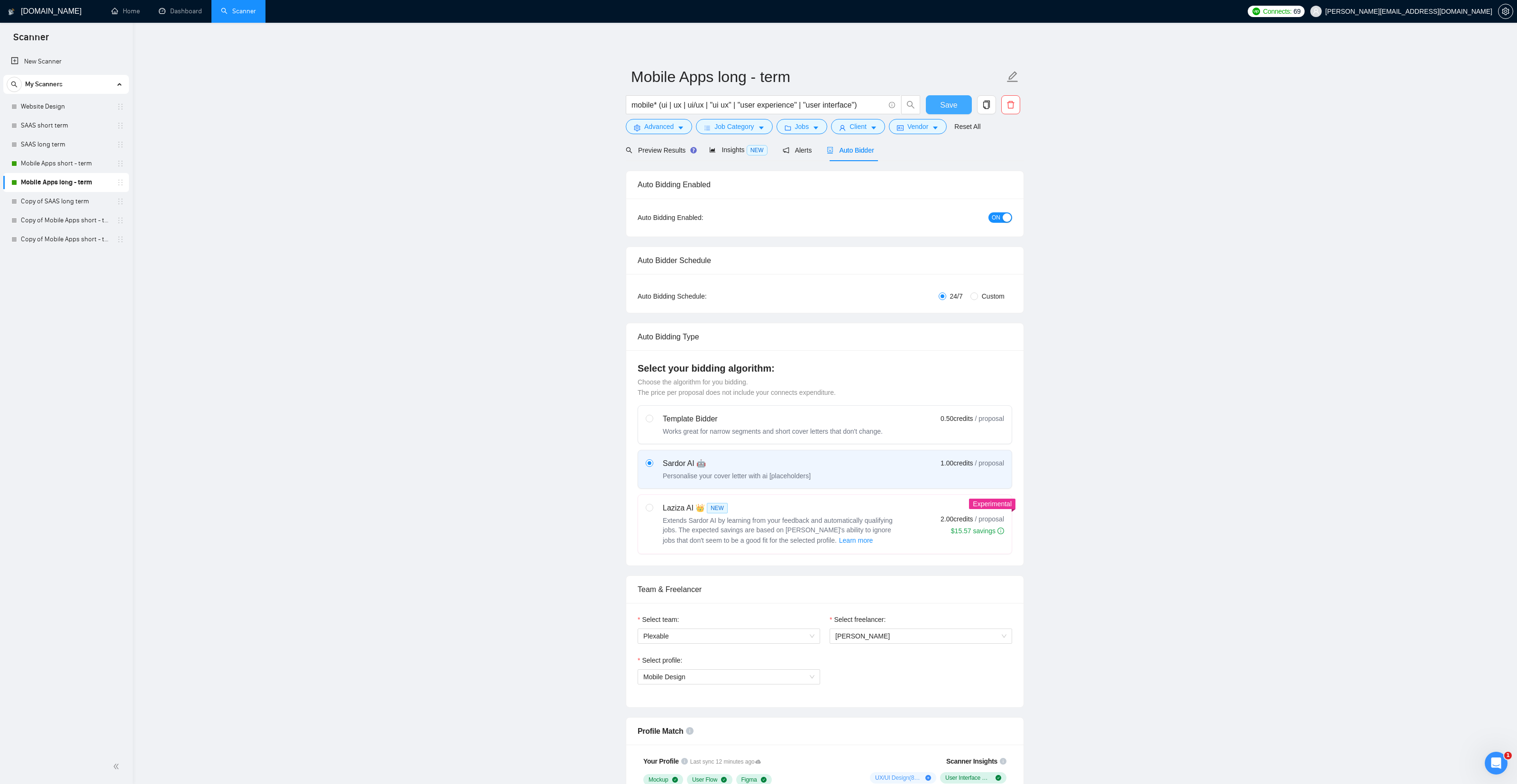
type textarea "[Lorem i dolorsit ametcons adipi eli seddoe't inci ut laboree dolo (ma aliquaen…"
click at [941, 109] on span "Save" at bounding box center [948, 105] width 17 height 12
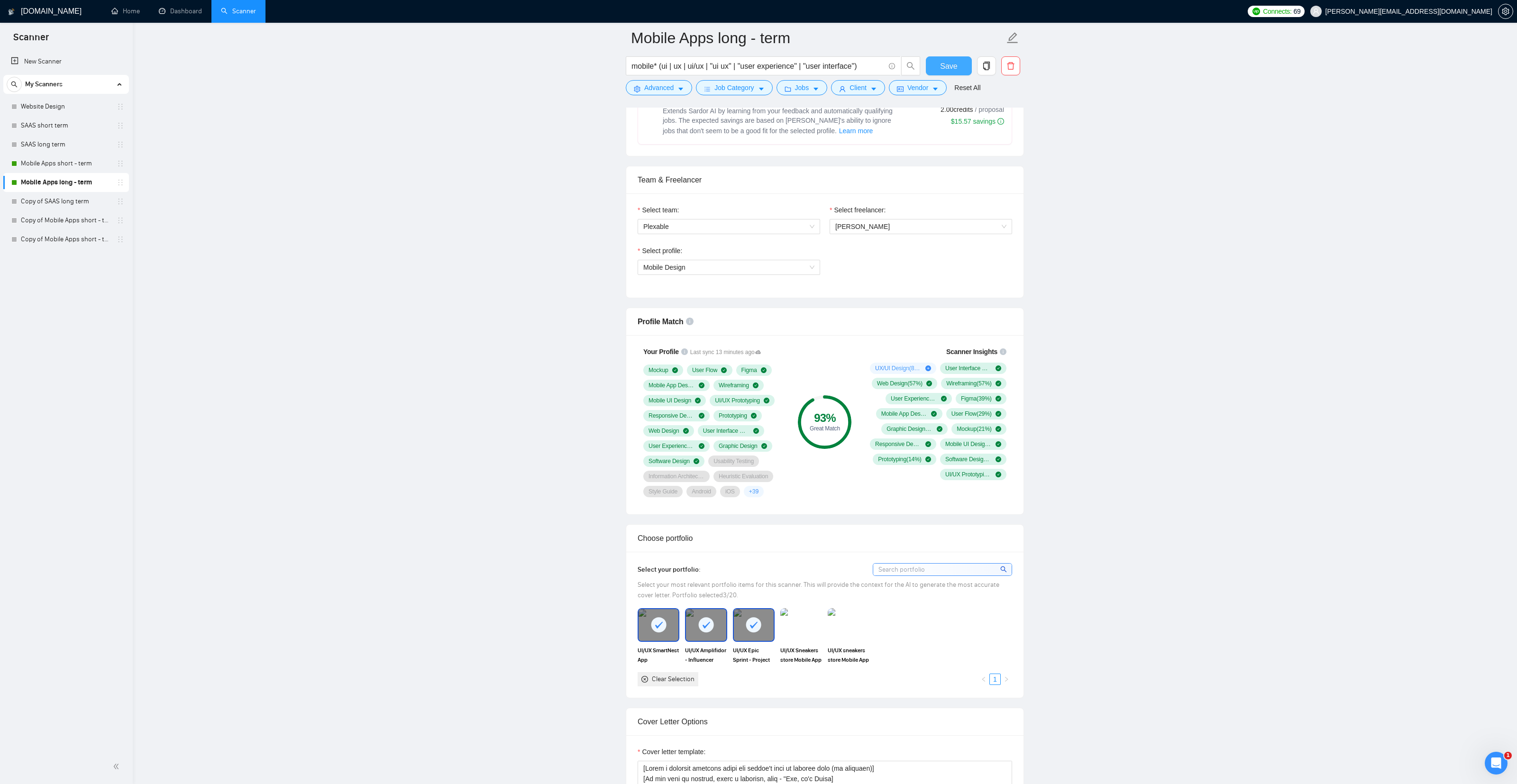
scroll to position [417, 0]
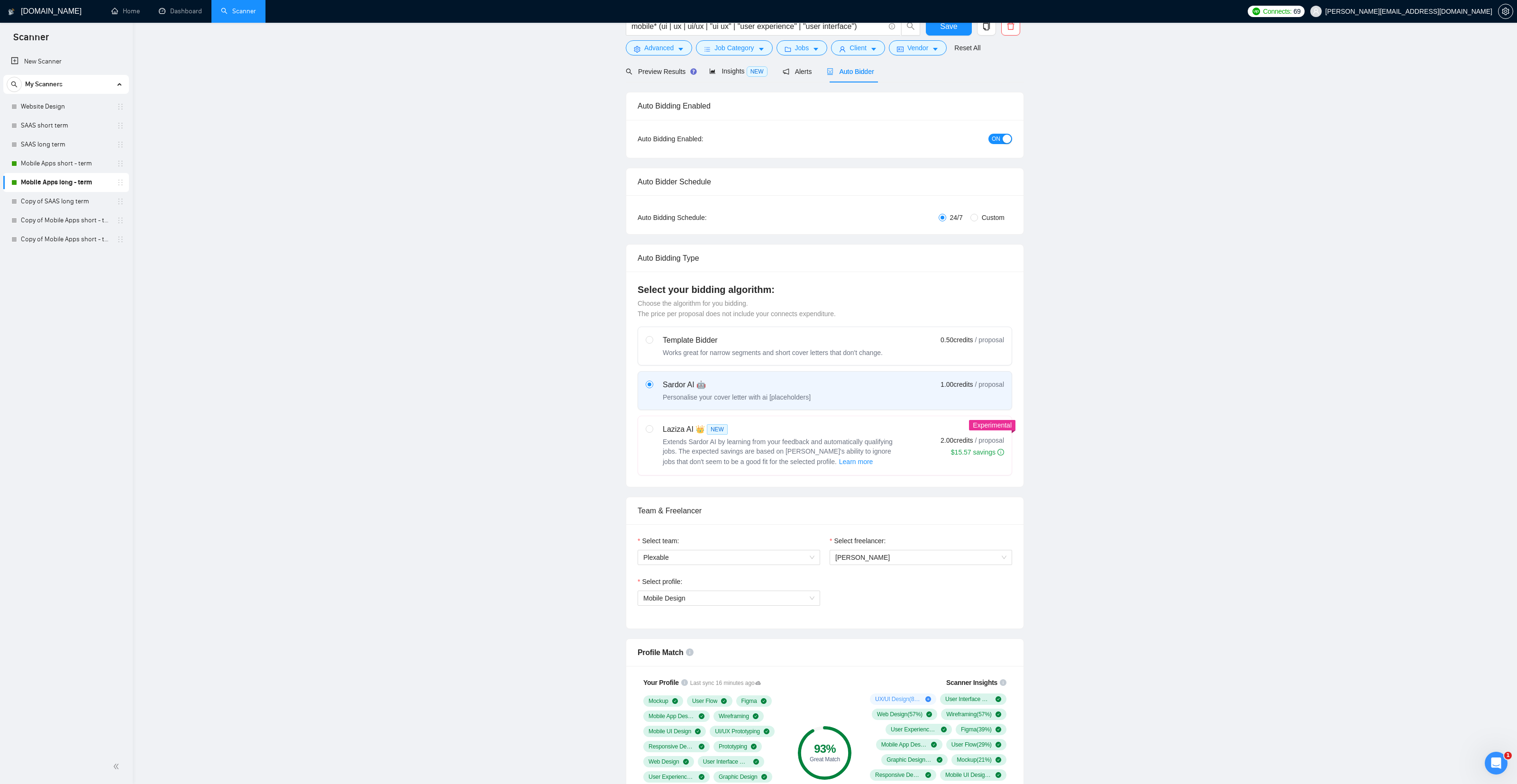
scroll to position [0, 0]
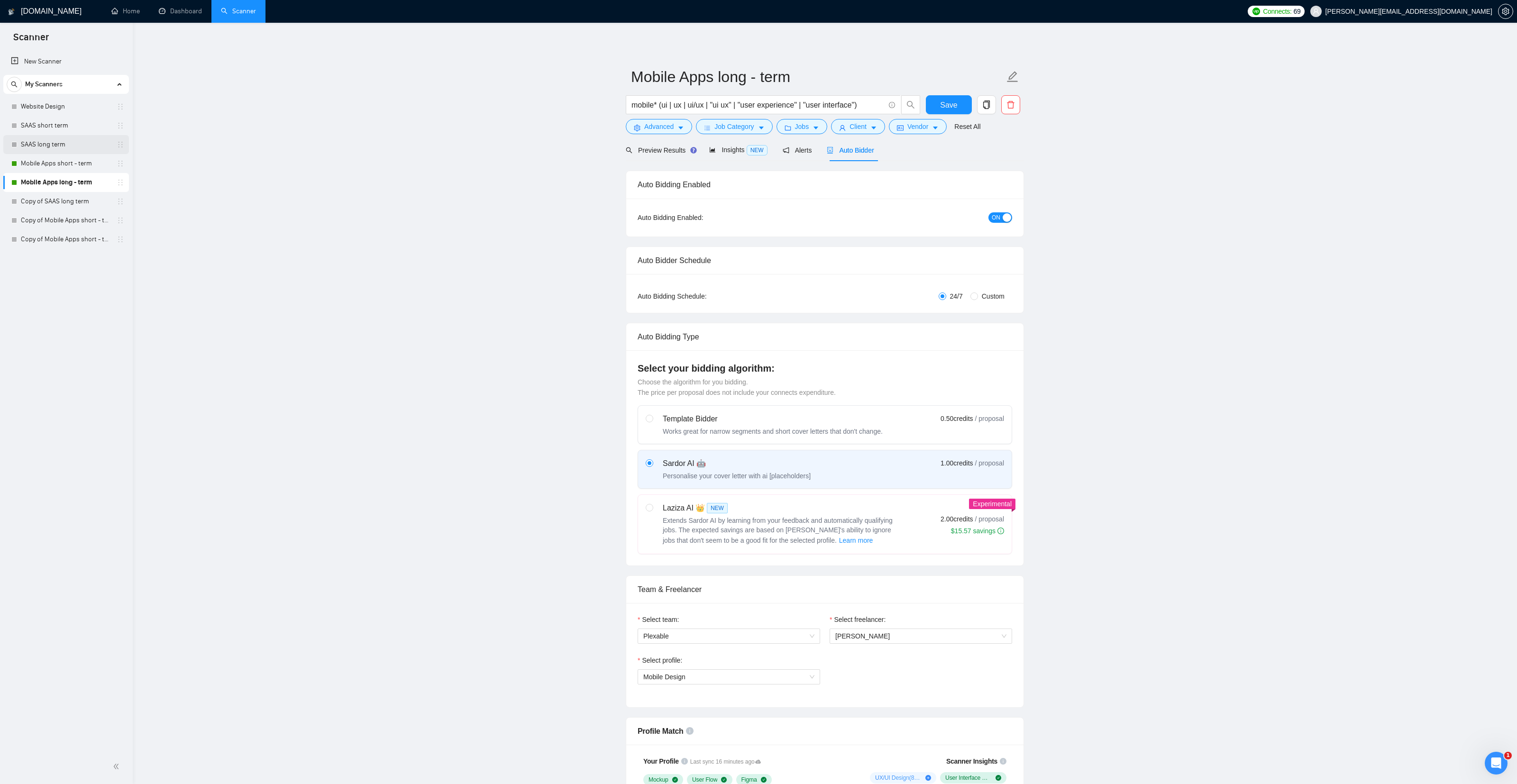
click at [41, 145] on link "SAAS long term" at bounding box center [66, 145] width 90 height 19
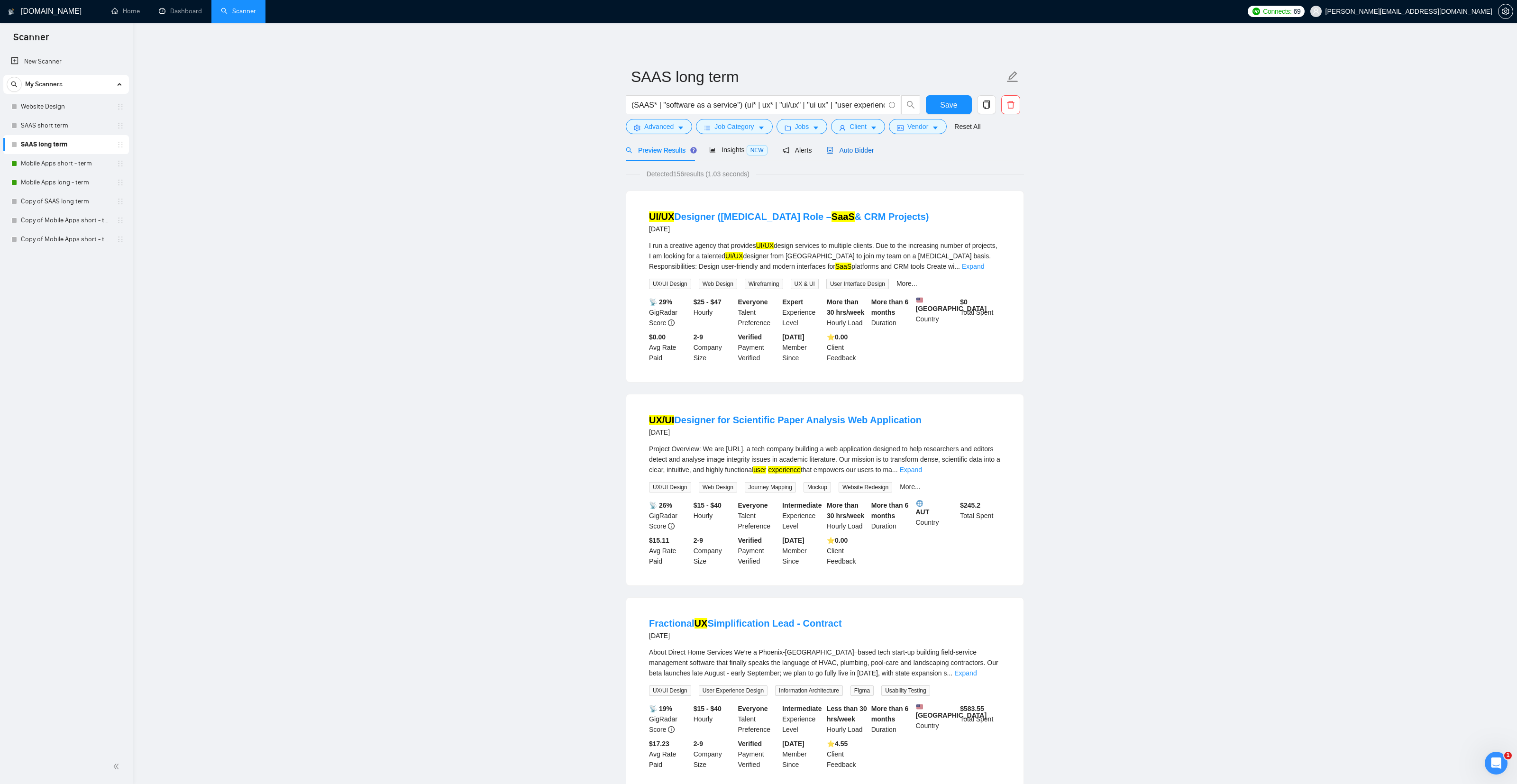
click at [843, 147] on span "Auto Bidder" at bounding box center [850, 150] width 47 height 8
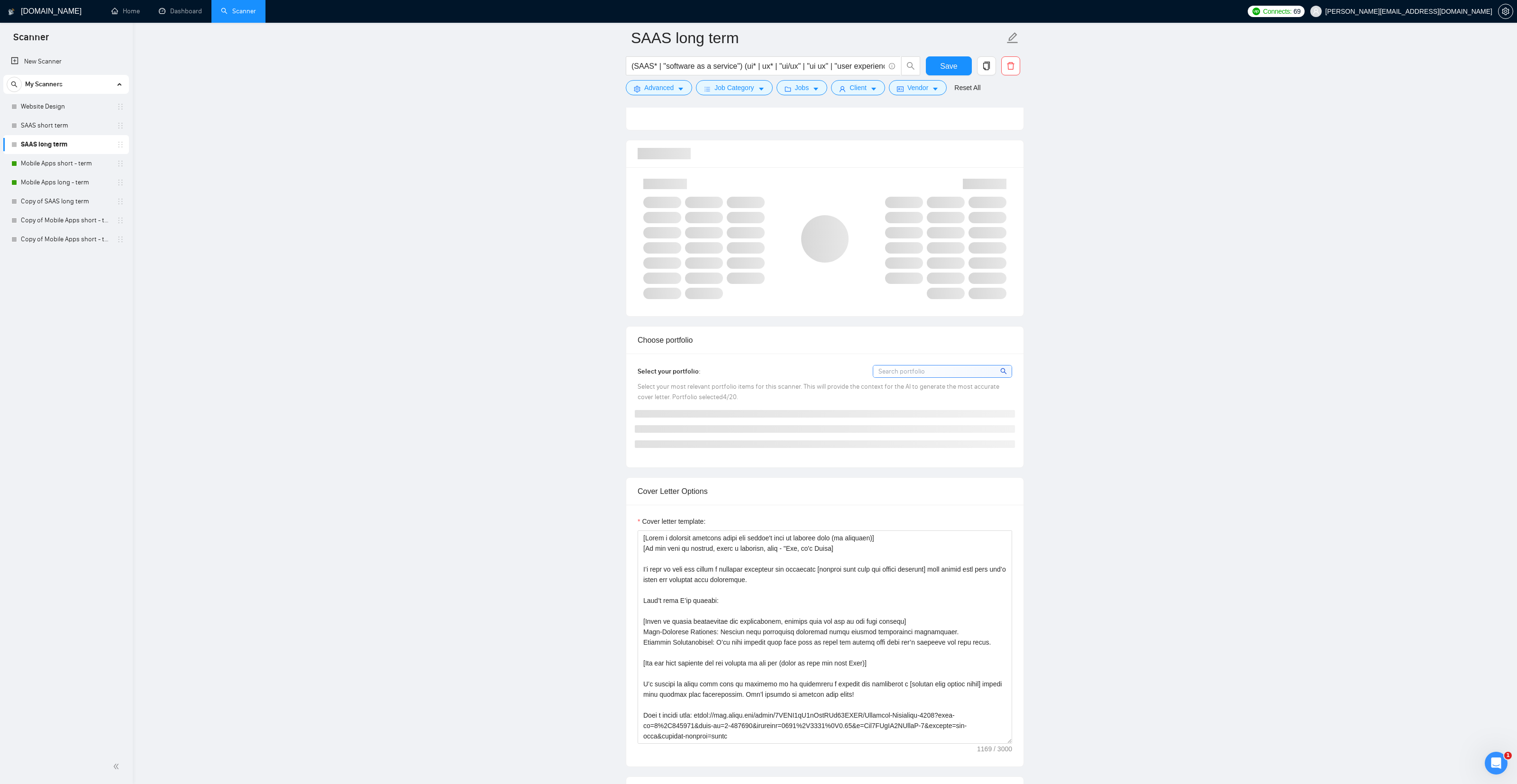
scroll to position [604, 0]
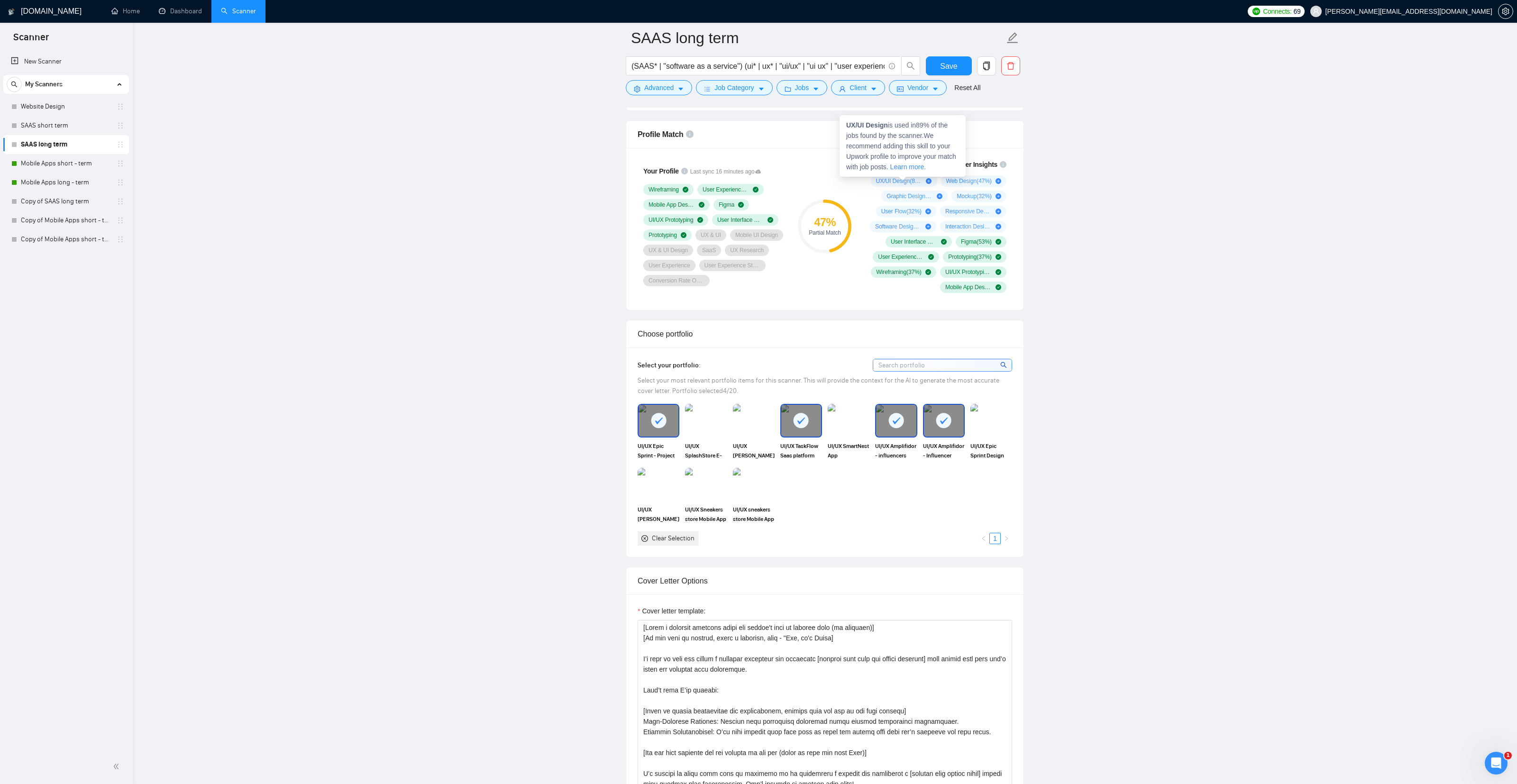
click at [927, 178] on icon "plus-circle" at bounding box center [929, 180] width 6 height 6
click at [452, 108] on main "SAAS long term (SAAS* | "software as a service") (ui* | ux* | "ui/ux" | "ui ux"…" at bounding box center [825, 792] width 1354 height 2718
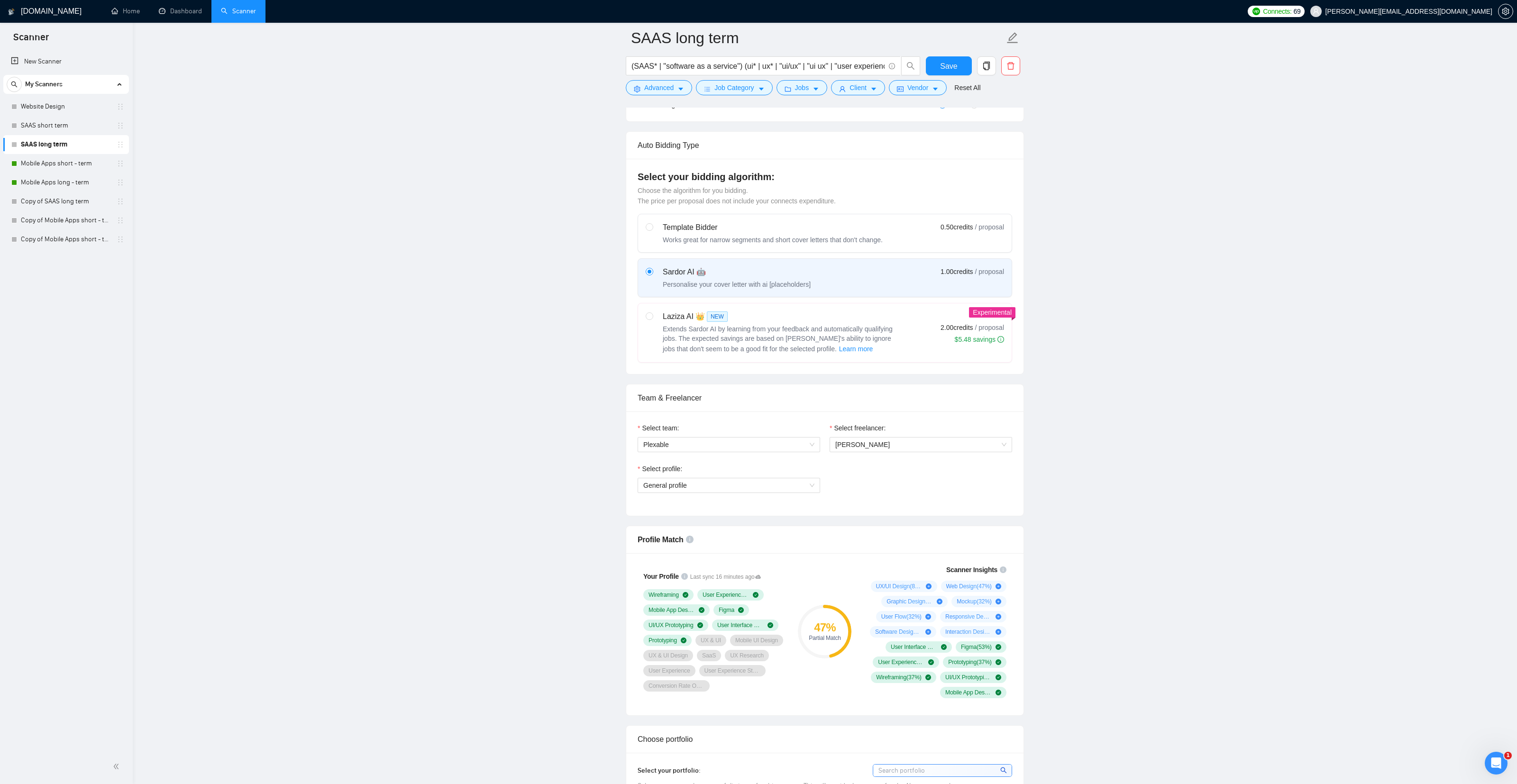
scroll to position [0, 0]
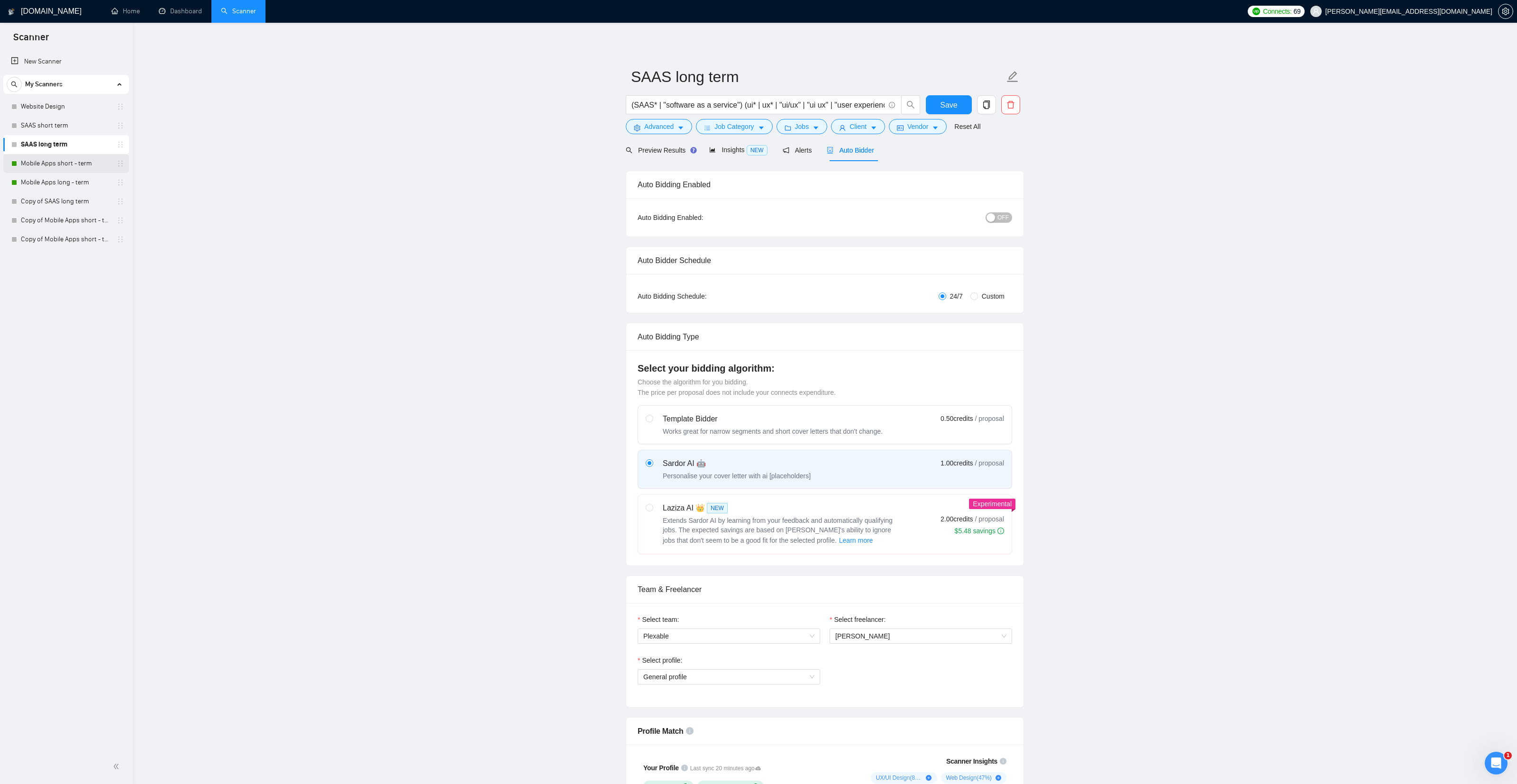
click at [78, 163] on link "Mobile Apps short - term" at bounding box center [66, 164] width 90 height 19
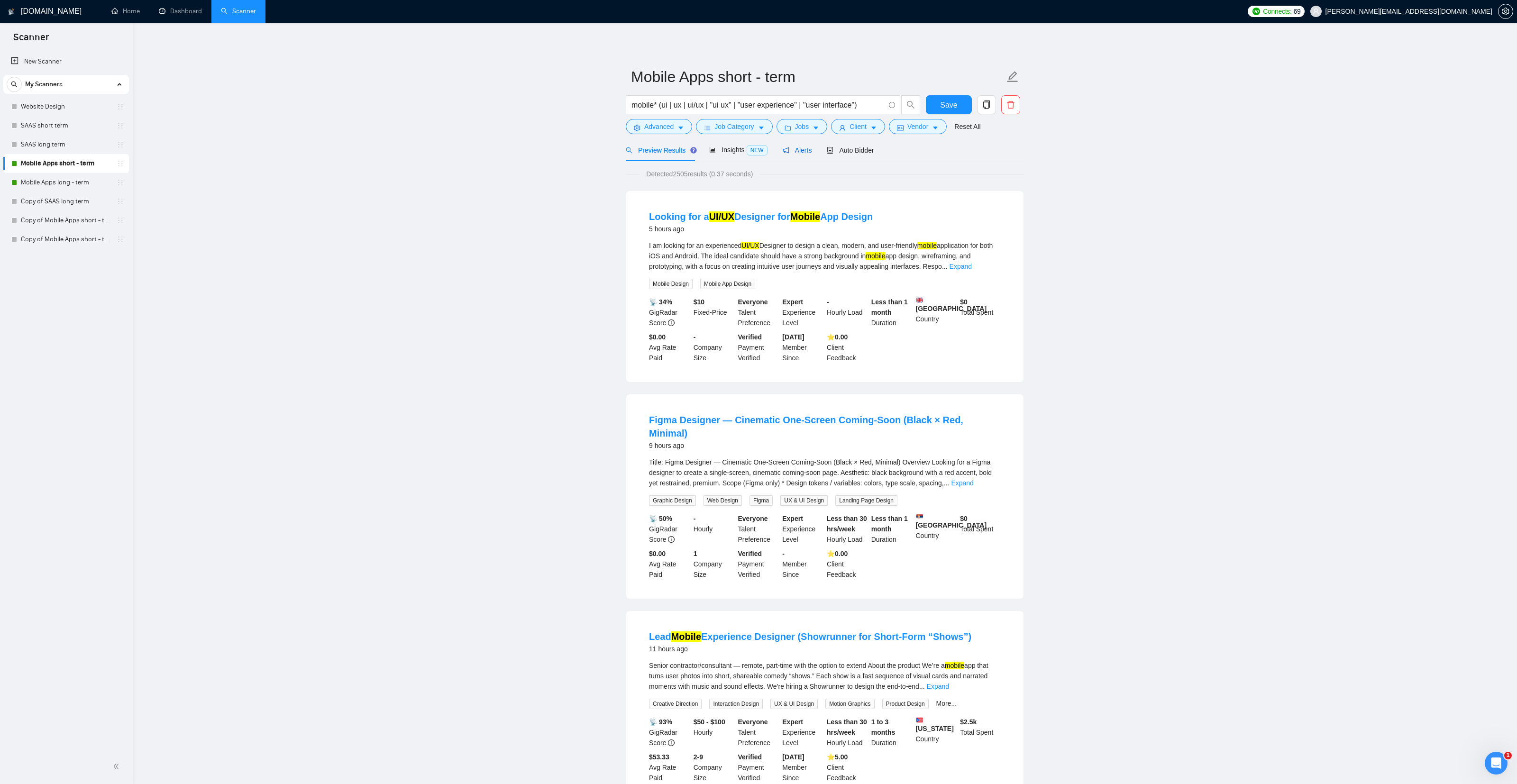
click at [805, 150] on span "Alerts" at bounding box center [797, 150] width 29 height 8
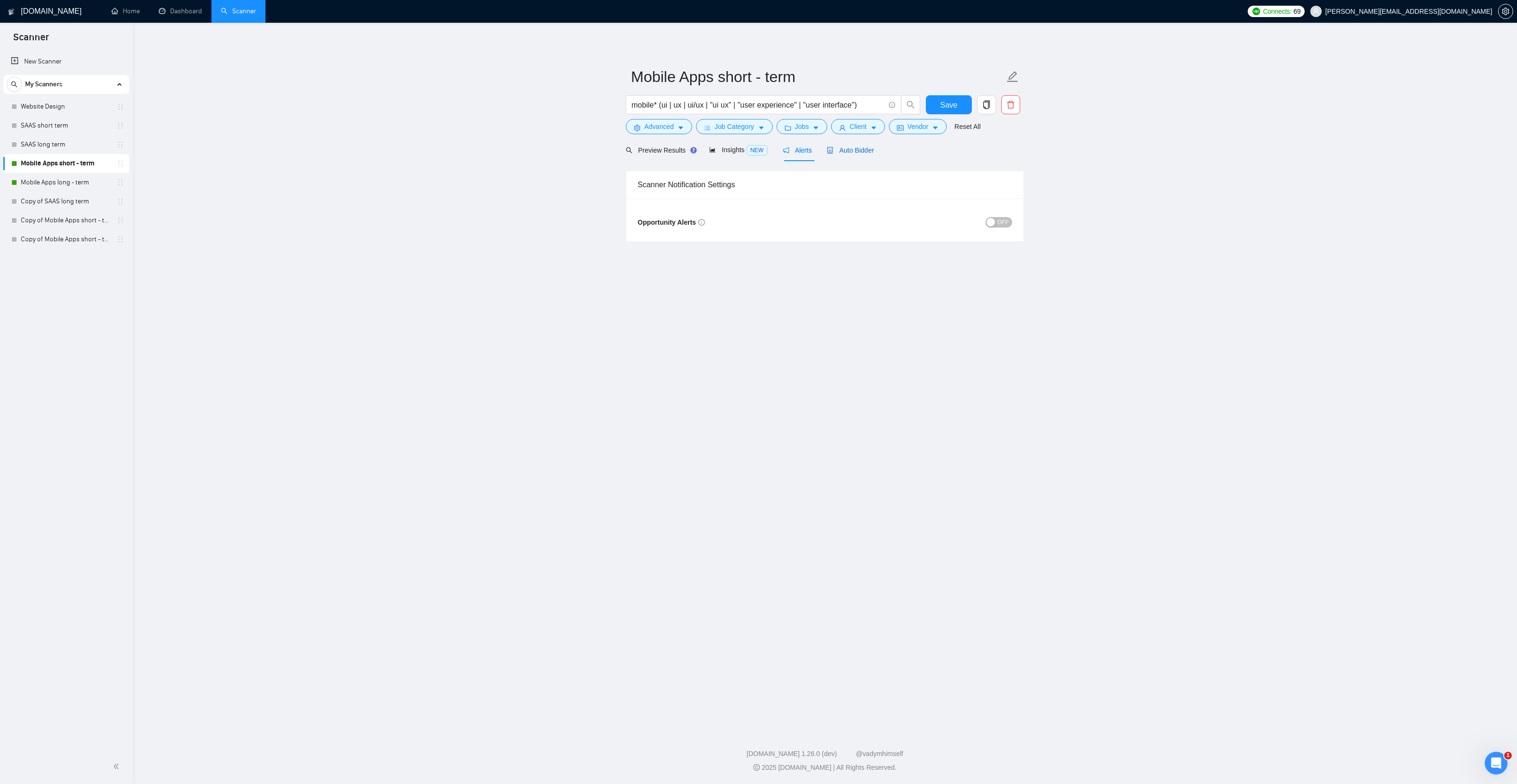
click at [859, 152] on span "Auto Bidder" at bounding box center [850, 150] width 47 height 8
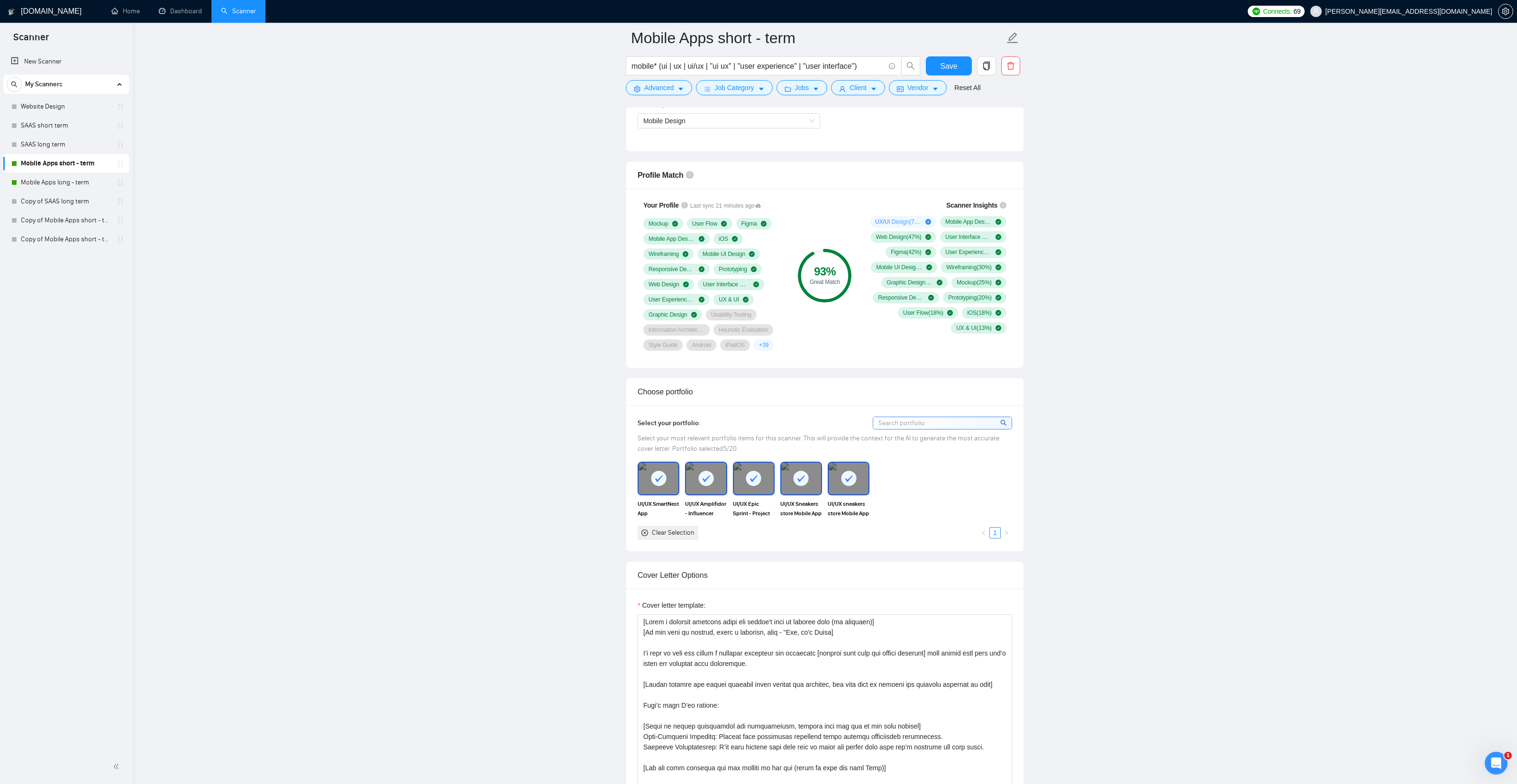
scroll to position [564, 0]
